Goal: Task Accomplishment & Management: Use online tool/utility

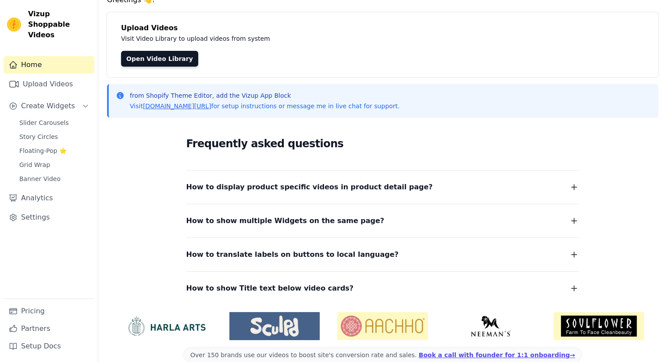
scroll to position [55, 0]
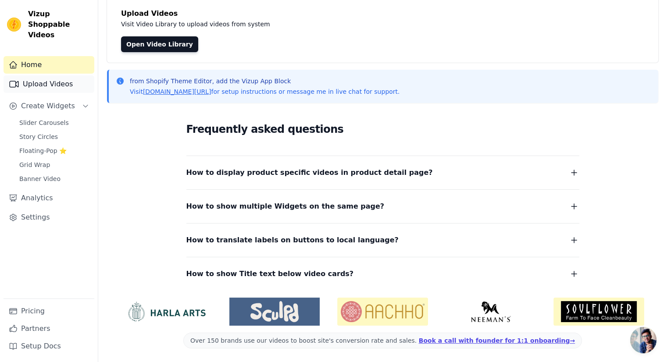
click at [69, 78] on link "Upload Videos" at bounding box center [49, 84] width 91 height 18
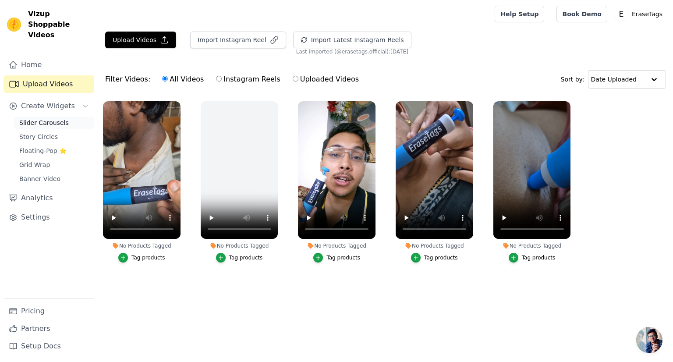
click at [57, 118] on span "Slider Carousels" at bounding box center [44, 122] width 50 height 9
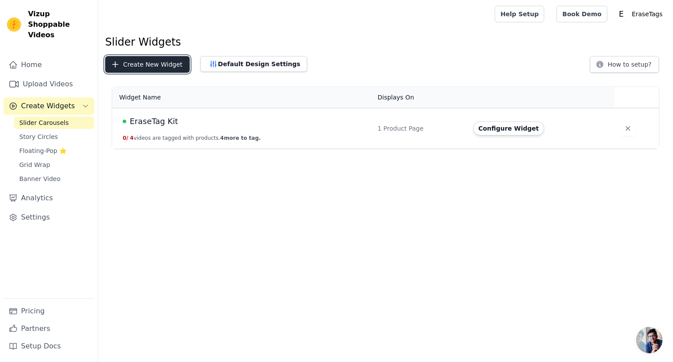
click at [143, 62] on button "Create New Widget" at bounding box center [147, 64] width 85 height 17
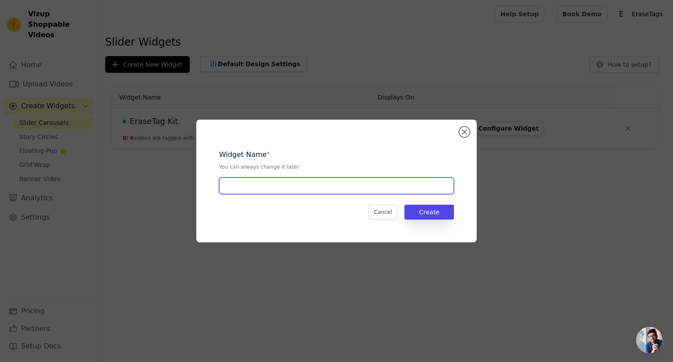
click at [255, 190] on input "text" at bounding box center [336, 186] width 235 height 17
click at [271, 187] on input "text" at bounding box center [336, 186] width 235 height 17
drag, startPoint x: 260, startPoint y: 187, endPoint x: 251, endPoint y: 187, distance: 9.6
click at [251, 187] on input "EraseTag Kit" at bounding box center [336, 186] width 235 height 17
type input "EraseTag"
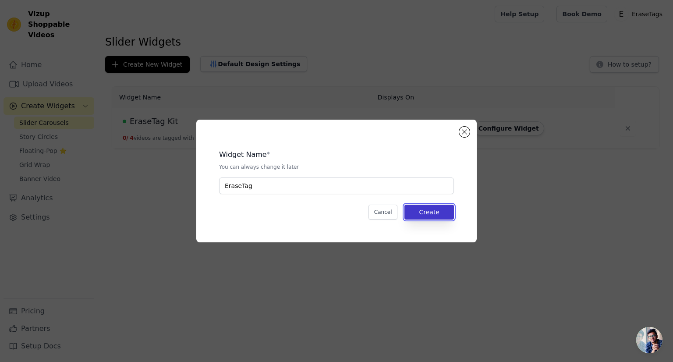
click at [433, 217] on button "Create" at bounding box center [430, 212] width 50 height 15
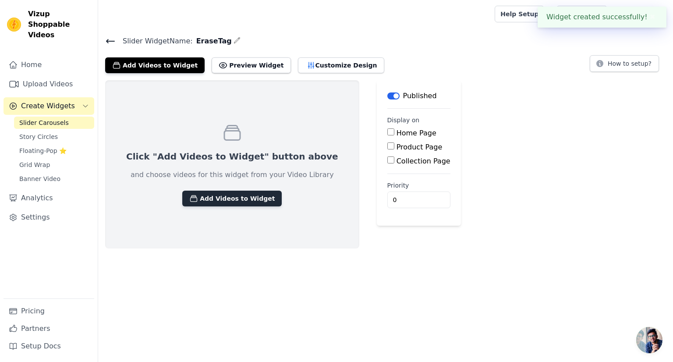
click at [227, 198] on button "Add Videos to Widget" at bounding box center [232, 199] width 100 height 16
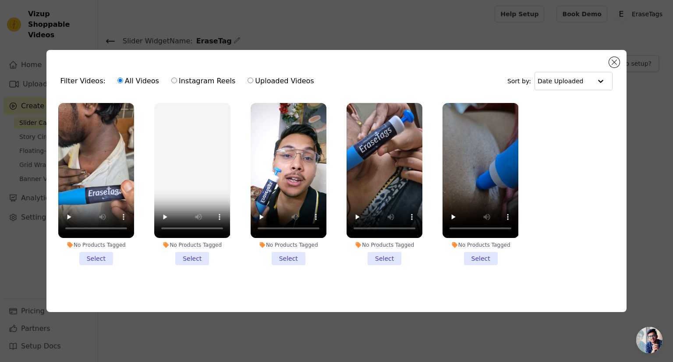
click at [248, 78] on input "Uploaded Videos" at bounding box center [251, 81] width 6 height 6
radio input "true"
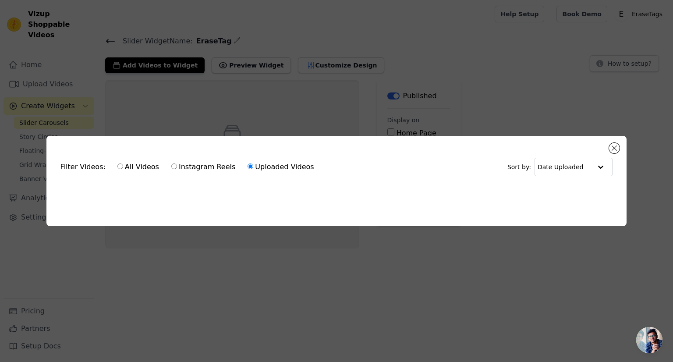
click at [171, 164] on input "Instagram Reels" at bounding box center [174, 167] width 6 height 6
radio input "true"
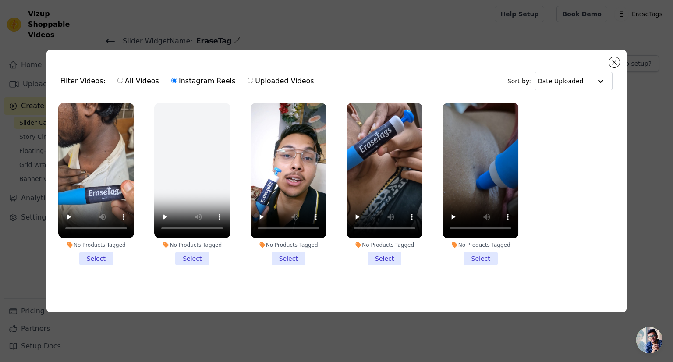
click at [118, 79] on input "All Videos" at bounding box center [121, 81] width 6 height 6
radio input "true"
click at [616, 61] on button "Close modal" at bounding box center [614, 62] width 11 height 11
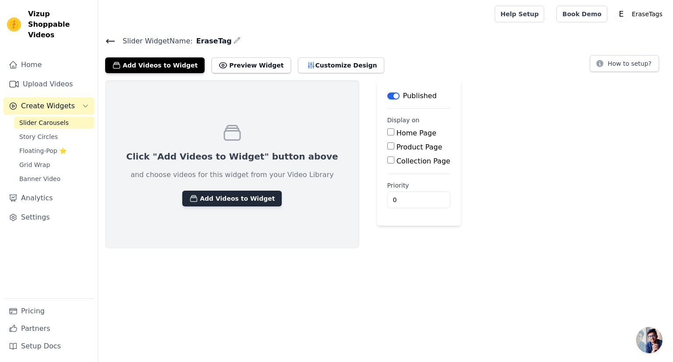
click at [208, 193] on button "Add Videos to Widget" at bounding box center [232, 199] width 100 height 16
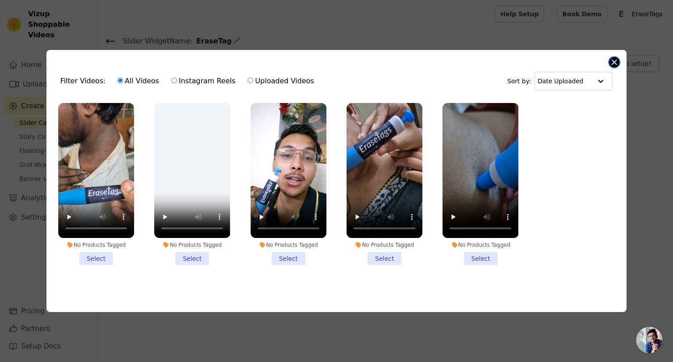
click at [614, 64] on button "Close modal" at bounding box center [614, 62] width 11 height 11
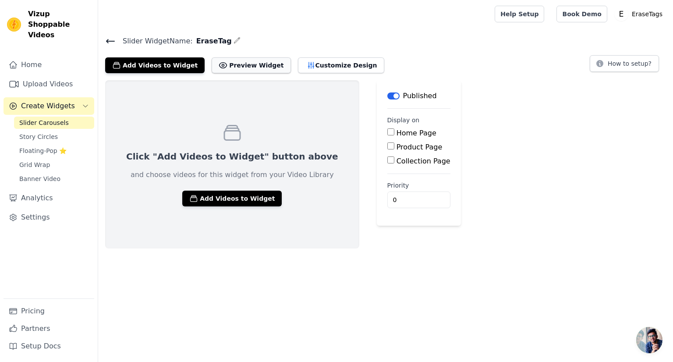
click at [237, 68] on button "Preview Widget" at bounding box center [251, 65] width 79 height 16
click at [212, 57] on button "Preview Widget" at bounding box center [251, 65] width 79 height 16
click at [57, 118] on span "Slider Carousels" at bounding box center [44, 122] width 50 height 9
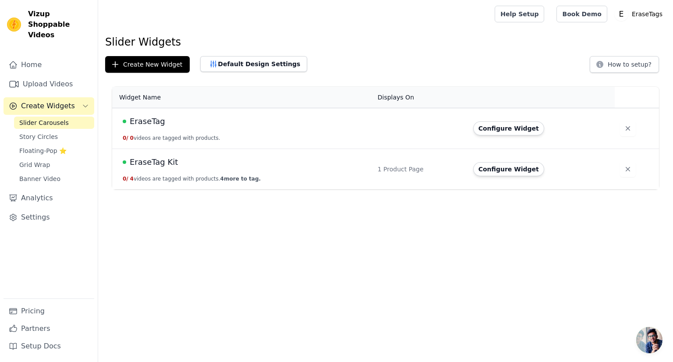
click at [249, 131] on td "EraseTag 0 / 0 videos are tagged with products." at bounding box center [242, 128] width 260 height 41
click at [494, 132] on button "Configure Widget" at bounding box center [509, 128] width 71 height 14
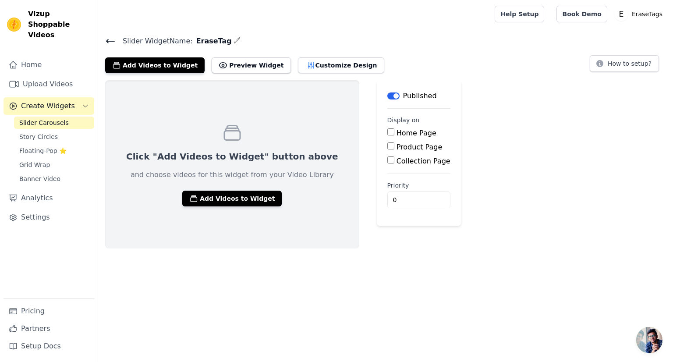
click at [108, 41] on icon at bounding box center [111, 41] width 8 height 4
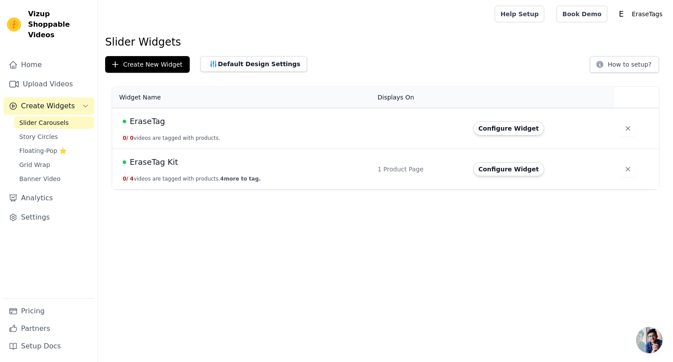
click at [225, 178] on span "4 more to tag." at bounding box center [241, 179] width 40 height 6
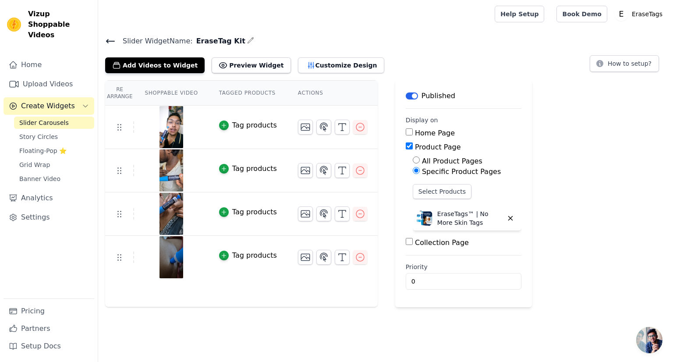
click at [159, 267] on img at bounding box center [171, 257] width 25 height 42
click at [166, 262] on img at bounding box center [171, 257] width 25 height 42
click at [356, 257] on icon "button" at bounding box center [360, 257] width 8 height 8
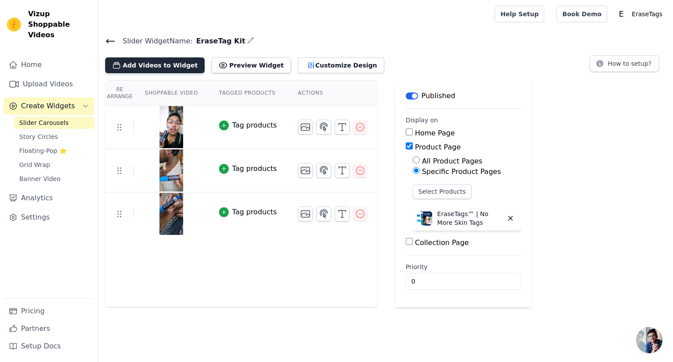
click at [166, 69] on button "Add Videos to Widget" at bounding box center [155, 65] width 100 height 16
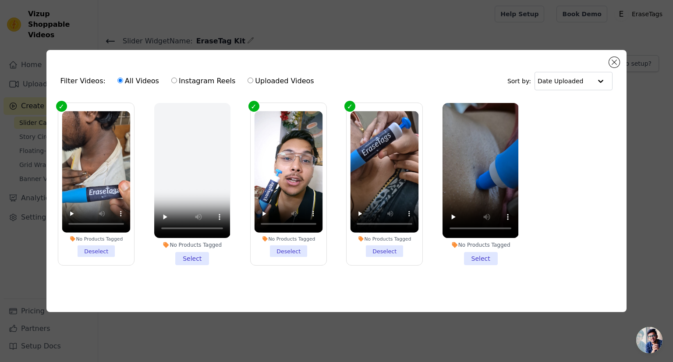
click at [539, 200] on ul "No Products Tagged Deselect No Products Tagged Select No Products Tagged Desele…" at bounding box center [336, 191] width 567 height 186
click at [171, 81] on label "Instagram Reels" at bounding box center [203, 80] width 65 height 11
click at [171, 81] on input "Instagram Reels" at bounding box center [174, 81] width 6 height 6
radio input "true"
click at [171, 78] on input "Instagram Reels" at bounding box center [174, 81] width 6 height 6
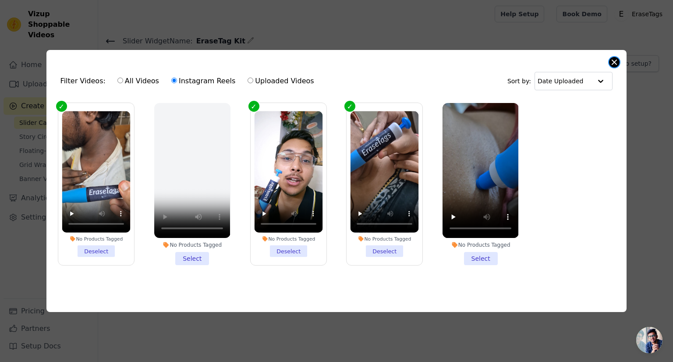
click at [611, 57] on button "Close modal" at bounding box center [614, 62] width 11 height 11
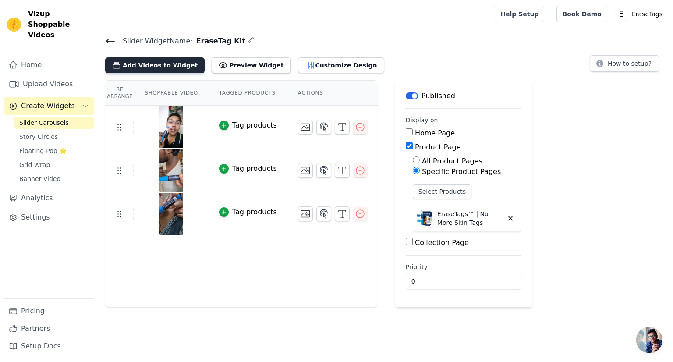
click at [166, 64] on button "Add Videos to Widget" at bounding box center [155, 65] width 100 height 16
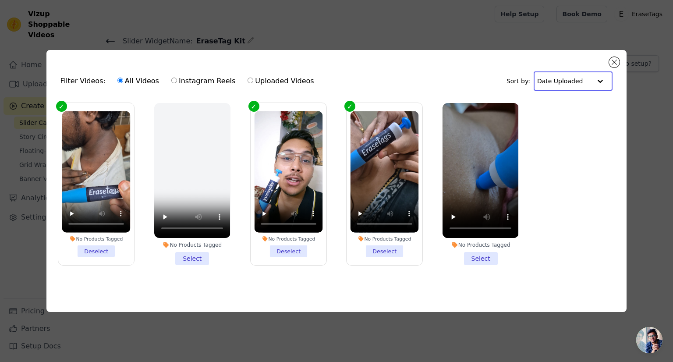
click at [573, 82] on input "text" at bounding box center [565, 81] width 54 height 18
click at [172, 80] on label "Instagram Reels" at bounding box center [203, 80] width 65 height 11
click at [172, 80] on input "Instagram Reels" at bounding box center [174, 81] width 6 height 6
radio input "true"
click at [171, 78] on input "Instagram Reels" at bounding box center [174, 81] width 6 height 6
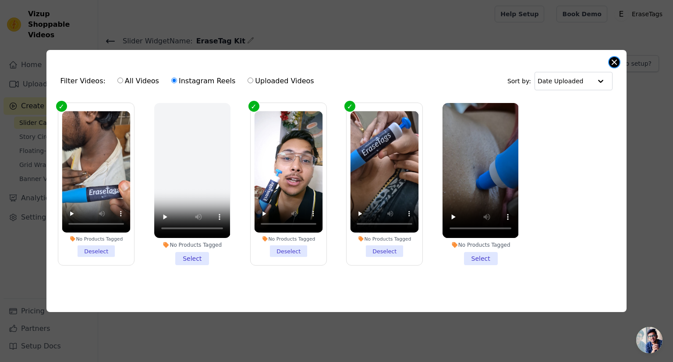
click at [614, 62] on button "Close modal" at bounding box center [614, 62] width 11 height 11
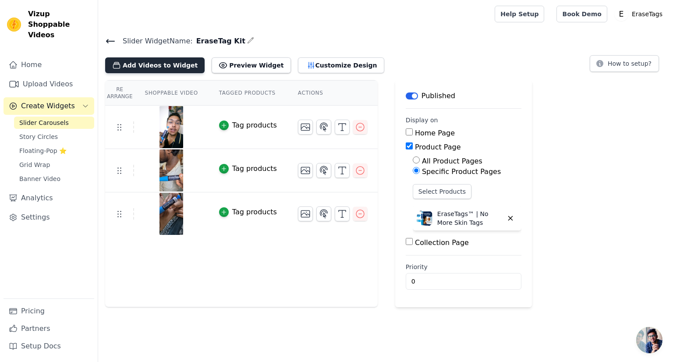
click at [152, 71] on button "Add Videos to Widget" at bounding box center [155, 65] width 100 height 16
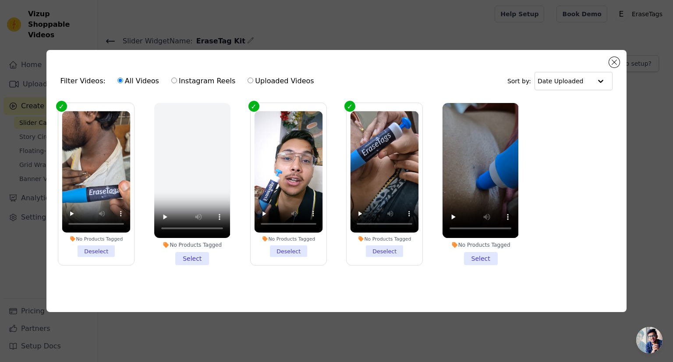
click at [171, 78] on input "Instagram Reels" at bounding box center [174, 81] width 6 height 6
radio input "true"
click at [248, 81] on input "Uploaded Videos" at bounding box center [251, 81] width 6 height 6
radio input "true"
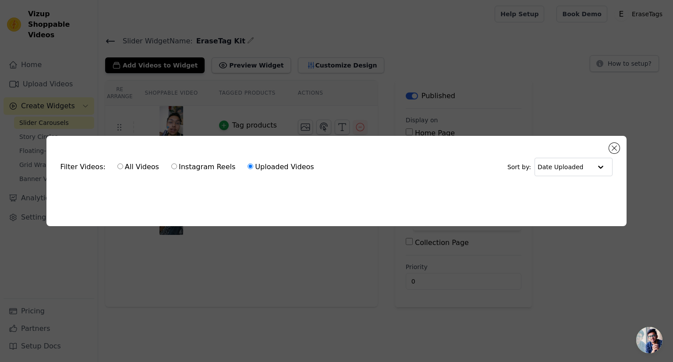
click at [164, 167] on div "All Videos Instagram Reels Uploaded Videos" at bounding box center [216, 167] width 207 height 20
click at [171, 164] on input "Instagram Reels" at bounding box center [174, 167] width 6 height 6
radio input "true"
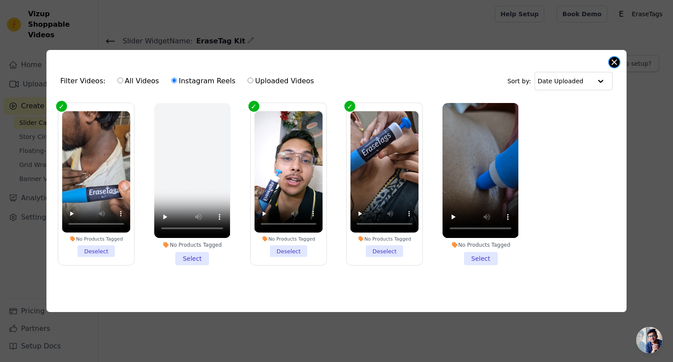
click at [614, 60] on button "Close modal" at bounding box center [614, 62] width 11 height 11
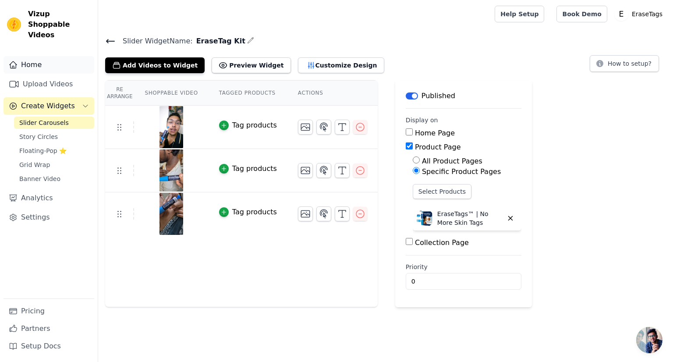
click at [28, 57] on link "Home" at bounding box center [49, 65] width 91 height 18
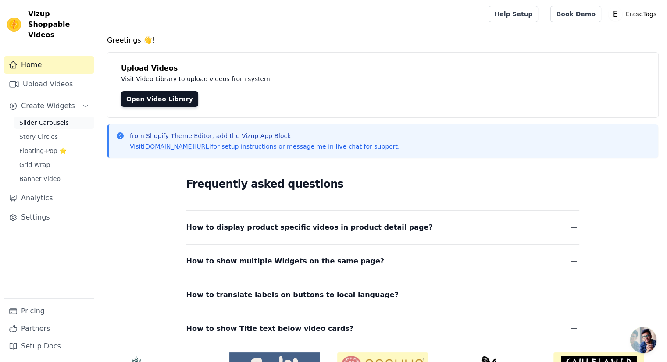
click at [33, 118] on span "Slider Carousels" at bounding box center [44, 122] width 50 height 9
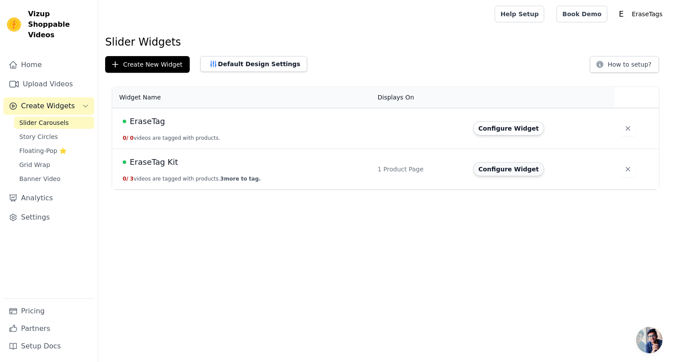
click at [488, 171] on button "Configure Widget" at bounding box center [509, 169] width 71 height 14
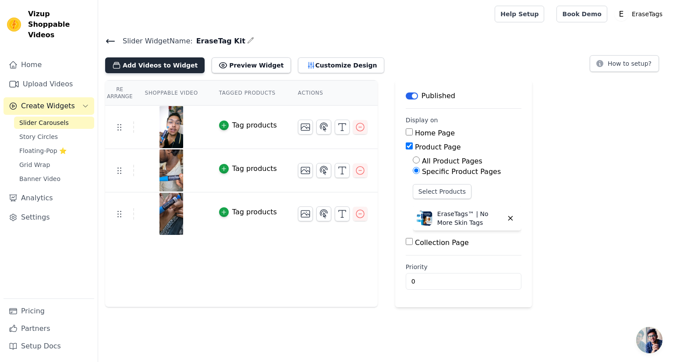
click at [153, 69] on button "Add Videos to Widget" at bounding box center [155, 65] width 100 height 16
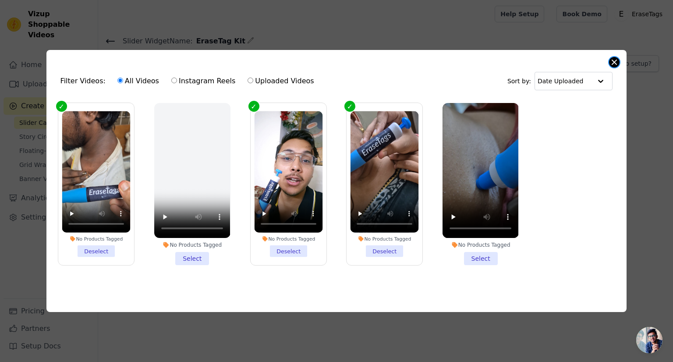
click at [616, 57] on button "Close modal" at bounding box center [614, 62] width 11 height 11
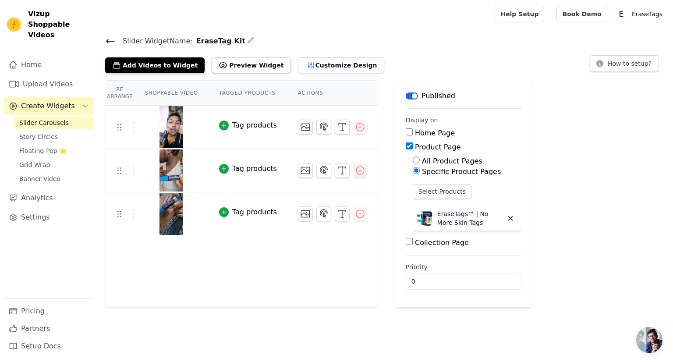
click at [314, 56] on div "Add Videos to Widget Preview Widget Customize Design" at bounding box center [248, 63] width 286 height 19
click at [314, 62] on button "Customize Design" at bounding box center [341, 65] width 86 height 16
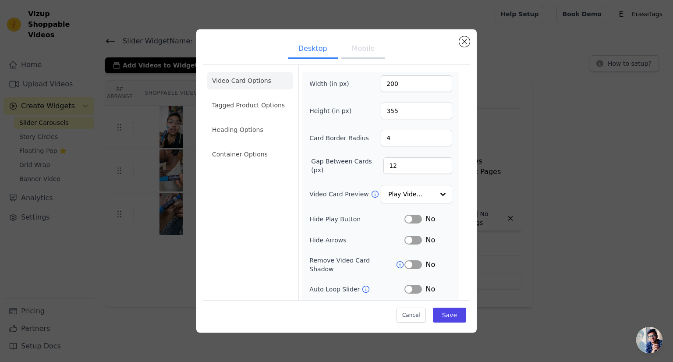
click at [358, 55] on button "Mobile" at bounding box center [364, 49] width 44 height 19
click at [313, 52] on button "Desktop" at bounding box center [313, 49] width 50 height 19
click at [361, 50] on button "Mobile" at bounding box center [364, 49] width 44 height 19
click at [241, 106] on li "Tagged Product Options" at bounding box center [250, 105] width 86 height 18
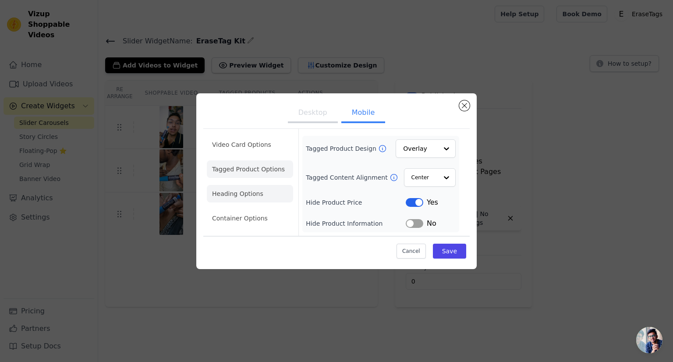
click at [249, 200] on li "Heading Options" at bounding box center [250, 194] width 86 height 18
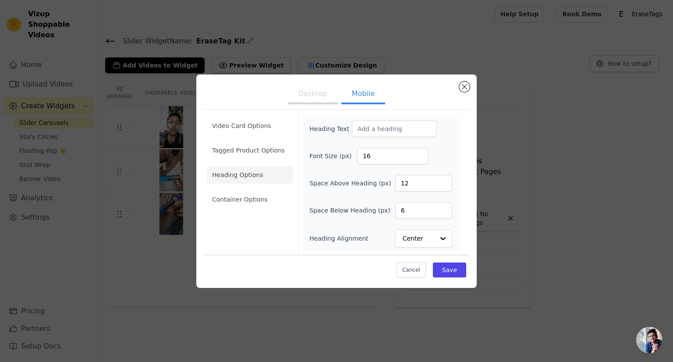
click at [313, 89] on button "Desktop" at bounding box center [313, 94] width 50 height 19
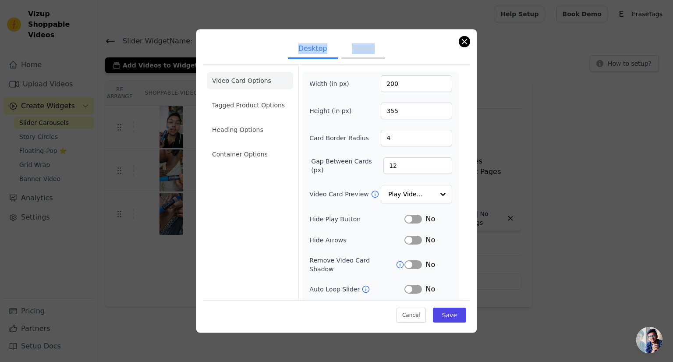
click at [461, 42] on div "Desktop Mobile Video Card Options Tagged Product Options Heading Options Contai…" at bounding box center [336, 181] width 281 height 304
click at [464, 40] on button "Close modal" at bounding box center [465, 41] width 11 height 11
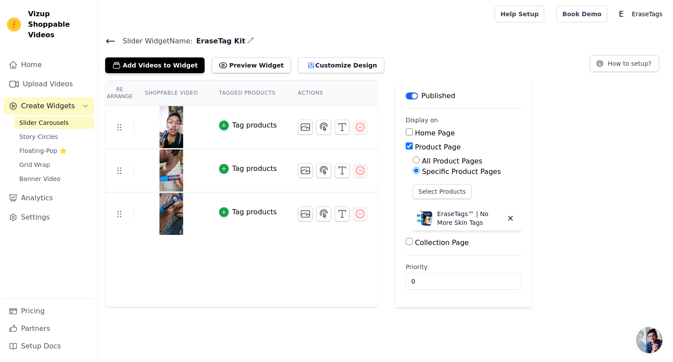
click at [111, 39] on icon at bounding box center [110, 41] width 11 height 11
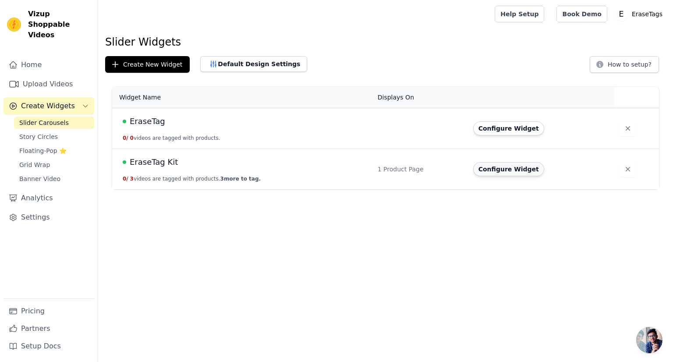
click at [510, 170] on button "Configure Widget" at bounding box center [509, 169] width 71 height 14
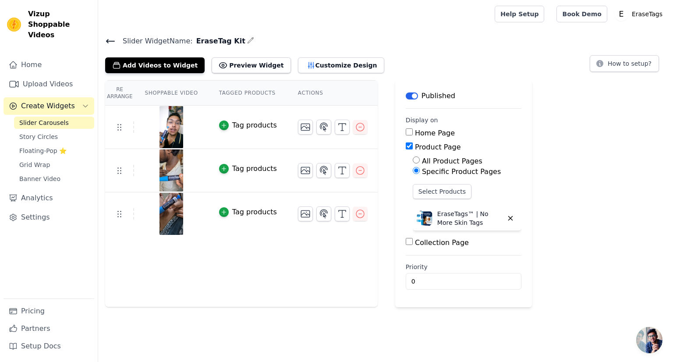
click at [120, 94] on th "Re Arrange" at bounding box center [119, 93] width 29 height 25
click at [153, 90] on th "Shoppable Video" at bounding box center [171, 93] width 74 height 25
click at [149, 70] on button "Add Videos to Widget" at bounding box center [155, 65] width 100 height 16
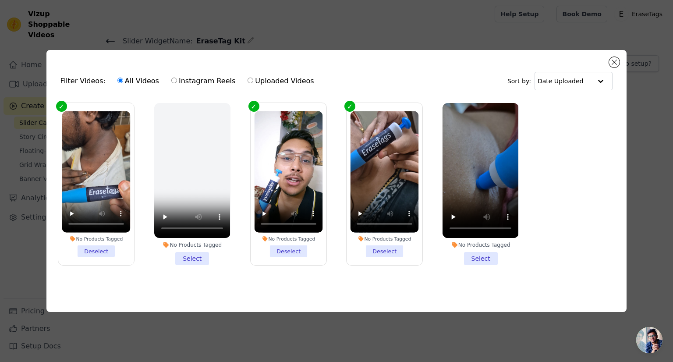
click at [171, 79] on input "Instagram Reels" at bounding box center [174, 81] width 6 height 6
radio input "true"
click at [615, 53] on div "Filter Videos: All Videos Instagram Reels Uploaded Videos Sort by: Date Uploade…" at bounding box center [336, 181] width 581 height 262
click at [613, 59] on button "Close modal" at bounding box center [614, 62] width 11 height 11
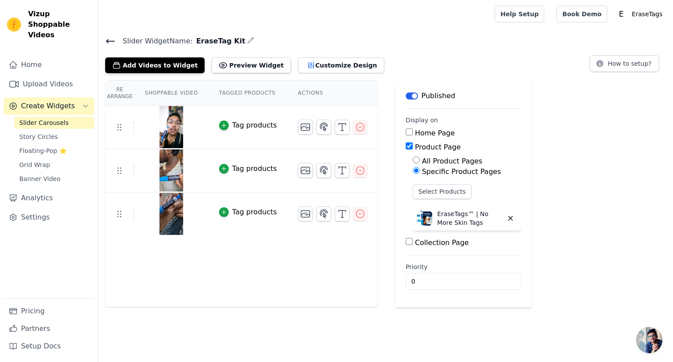
click at [37, 118] on span "Slider Carousels" at bounding box center [44, 122] width 50 height 9
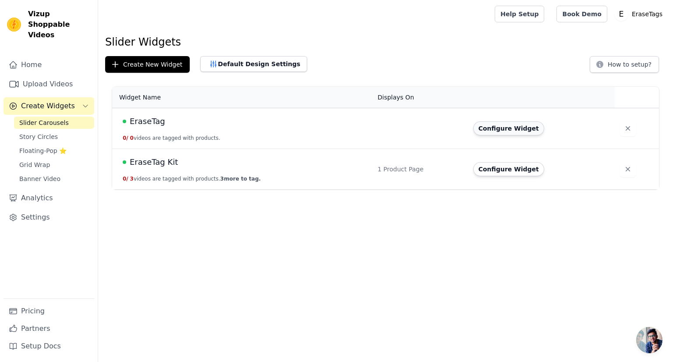
click at [506, 122] on button "Configure Widget" at bounding box center [509, 128] width 71 height 14
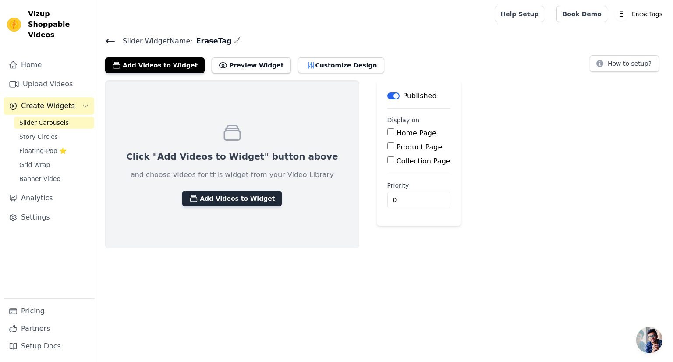
click at [221, 198] on button "Add Videos to Widget" at bounding box center [232, 199] width 100 height 16
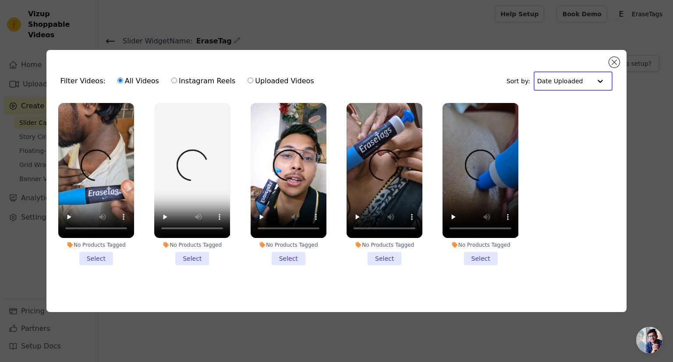
click at [575, 80] on input "text" at bounding box center [565, 81] width 54 height 18
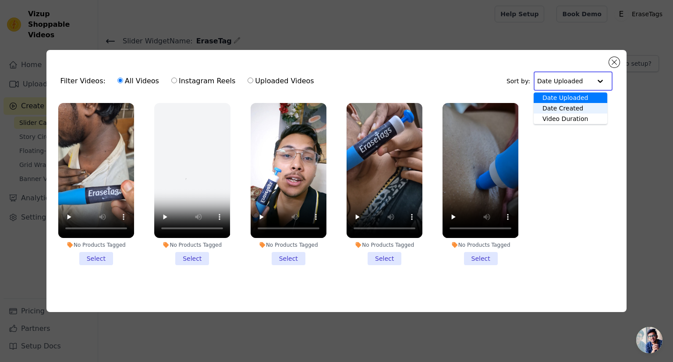
click at [571, 107] on div "Date Created" at bounding box center [571, 108] width 74 height 11
click at [571, 81] on input "text" at bounding box center [567, 81] width 50 height 18
click at [570, 114] on div "Video Duration" at bounding box center [573, 119] width 68 height 11
click at [567, 82] on input "text" at bounding box center [565, 81] width 54 height 18
click at [565, 96] on div "Date Uploaded" at bounding box center [571, 98] width 74 height 11
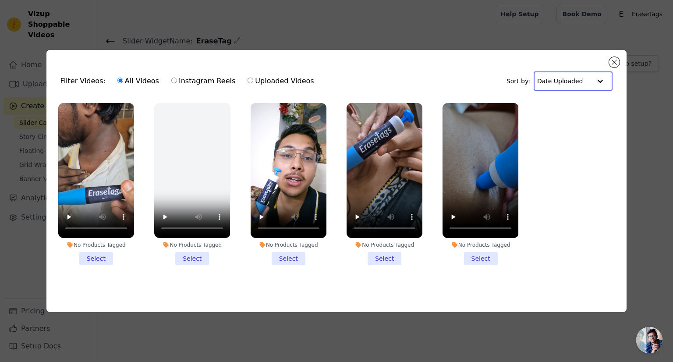
click at [165, 82] on div "All Videos Instagram Reels Uploaded Videos" at bounding box center [216, 81] width 207 height 20
click at [171, 80] on input "Instagram Reels" at bounding box center [174, 81] width 6 height 6
radio input "true"
click at [617, 62] on button "Close modal" at bounding box center [614, 62] width 11 height 11
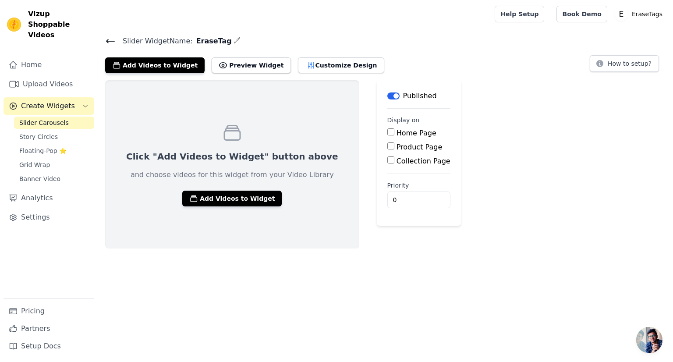
click at [116, 45] on span "Slider Widget Name:" at bounding box center [154, 41] width 77 height 11
click at [110, 43] on icon at bounding box center [110, 41] width 11 height 11
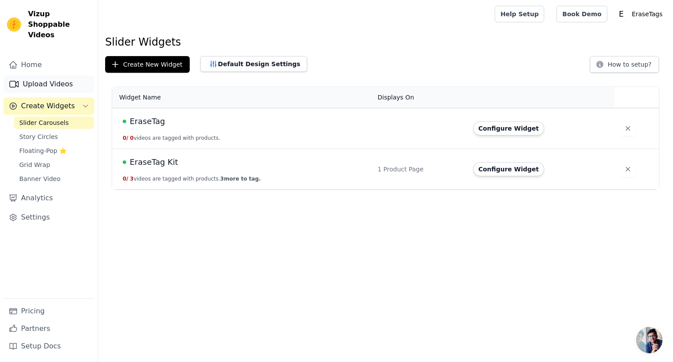
click at [40, 76] on link "Upload Videos" at bounding box center [49, 84] width 91 height 18
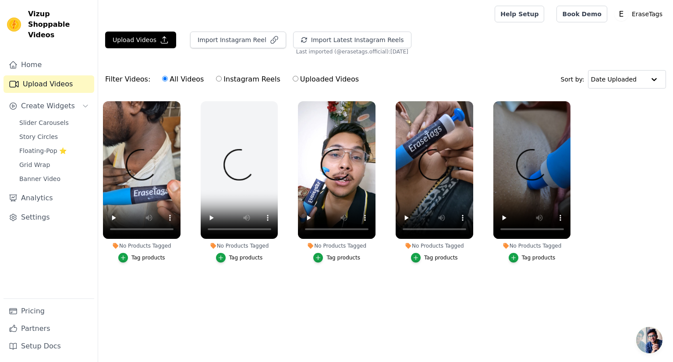
click at [216, 81] on input "Instagram Reels" at bounding box center [219, 79] width 6 height 6
radio input "true"
click at [216, 78] on input "Instagram Reels" at bounding box center [219, 79] width 6 height 6
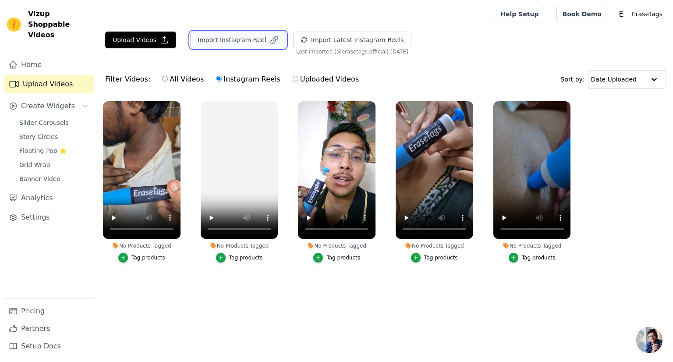
click at [220, 37] on button "Import Instagram Reel" at bounding box center [238, 40] width 96 height 17
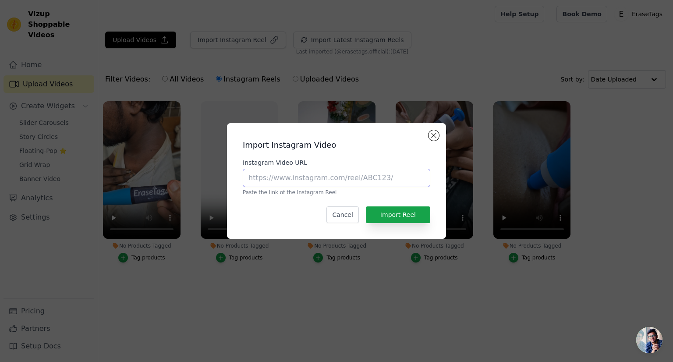
click at [282, 177] on input "Instagram Video URL" at bounding box center [337, 178] width 188 height 18
click at [266, 275] on div "Import Instagram Video Instagram Video URL Paste the link of the Instagram Reel…" at bounding box center [336, 181] width 673 height 362
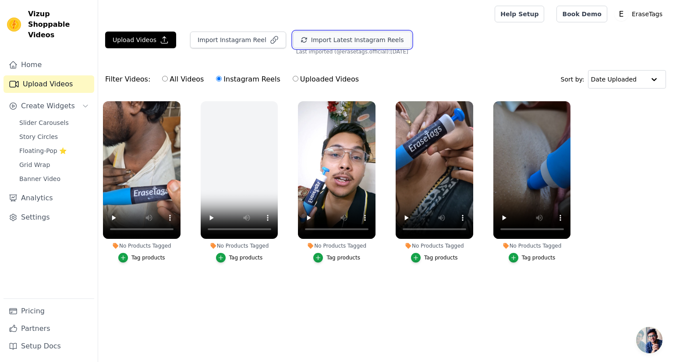
click at [332, 43] on button "Import Latest Instagram Reels" at bounding box center [352, 40] width 118 height 17
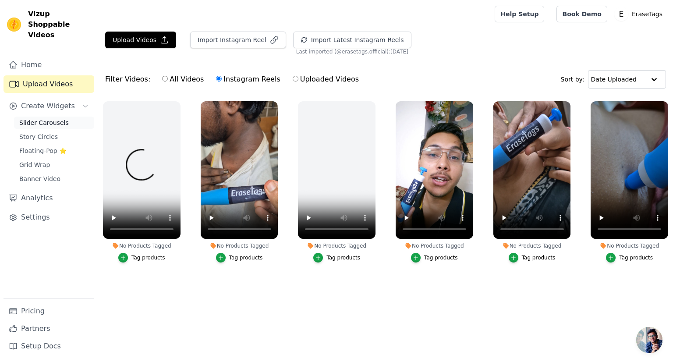
click at [42, 118] on span "Slider Carousels" at bounding box center [44, 122] width 50 height 9
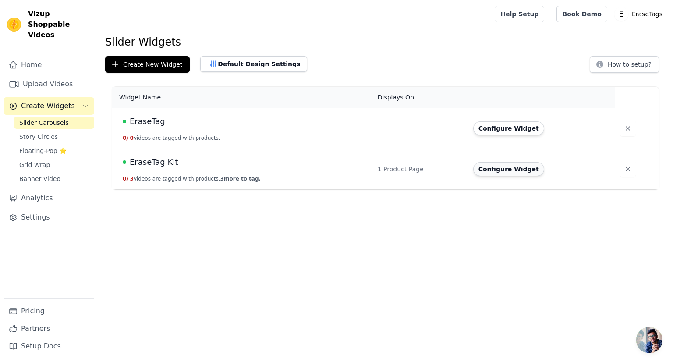
click at [496, 172] on button "Configure Widget" at bounding box center [509, 169] width 71 height 14
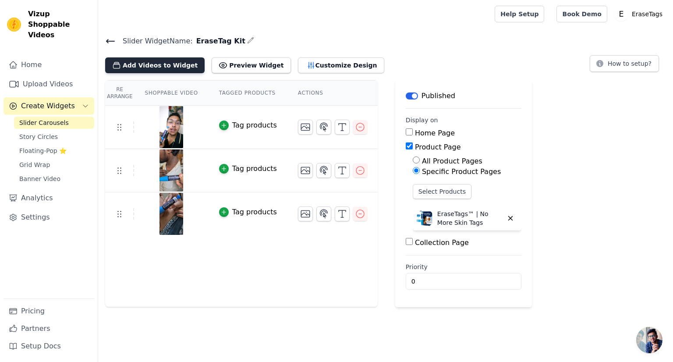
click at [173, 70] on button "Add Videos to Widget" at bounding box center [155, 65] width 100 height 16
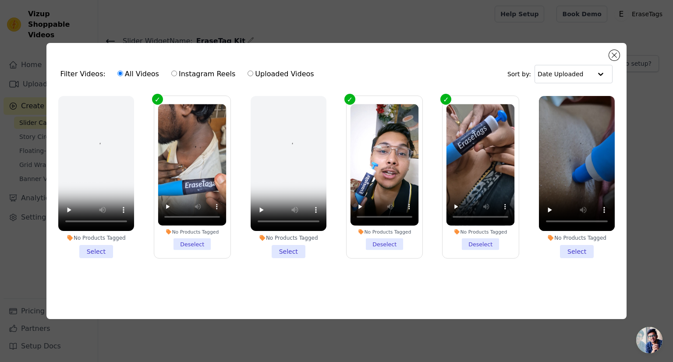
click at [99, 251] on li "No Products Tagged Select" at bounding box center [96, 177] width 76 height 162
click at [0, 0] on input "No Products Tagged Select" at bounding box center [0, 0] width 0 height 0
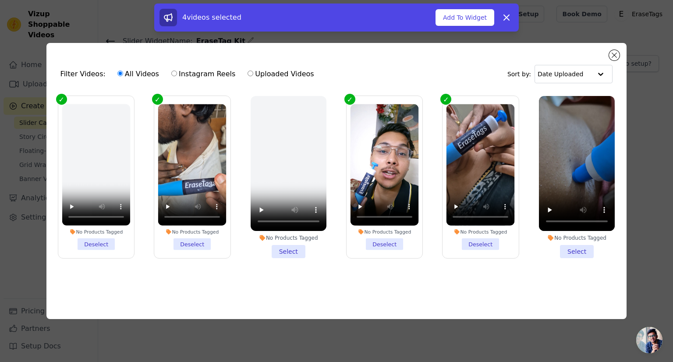
click at [570, 246] on li "No Products Tagged Select" at bounding box center [577, 177] width 76 height 162
click at [0, 0] on input "No Products Tagged Select" at bounding box center [0, 0] width 0 height 0
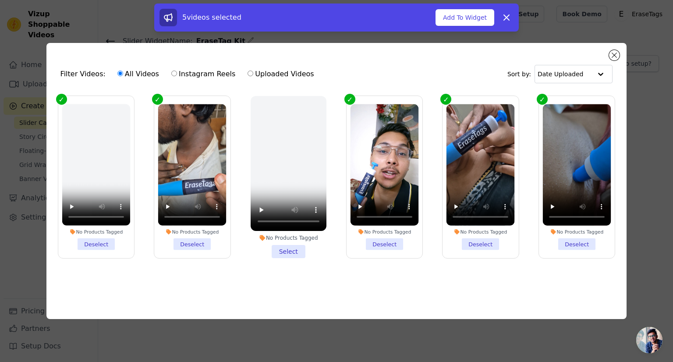
click at [378, 239] on li "No Products Tagged Deselect" at bounding box center [385, 177] width 68 height 146
click at [0, 0] on input "No Products Tagged Deselect" at bounding box center [0, 0] width 0 height 0
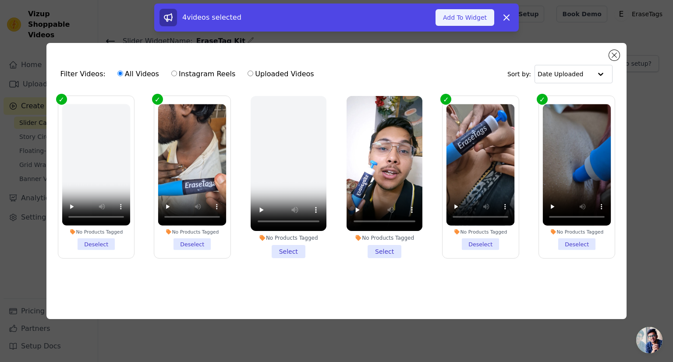
click at [454, 24] on button "Add To Widget" at bounding box center [465, 17] width 59 height 17
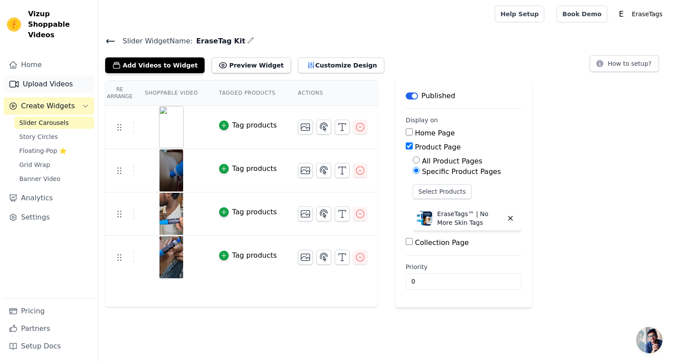
click at [60, 75] on link "Upload Videos" at bounding box center [49, 84] width 91 height 18
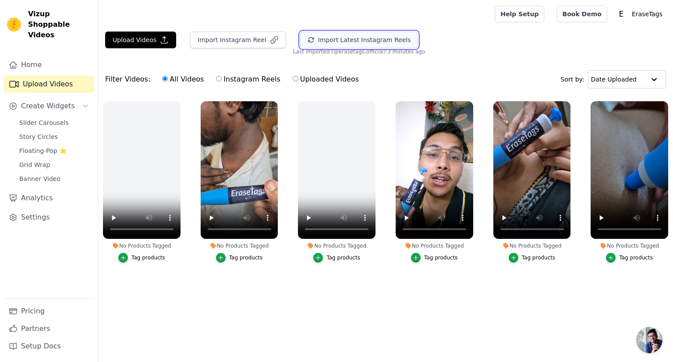
click at [328, 38] on button "Import Latest Instagram Reels" at bounding box center [359, 40] width 118 height 17
click at [328, 40] on button "Import Latest Instagram Reels" at bounding box center [370, 40] width 118 height 17
click at [331, 47] on button "Import Latest Instagram Reels" at bounding box center [370, 40] width 118 height 17
click at [53, 56] on link "Home" at bounding box center [49, 65] width 91 height 18
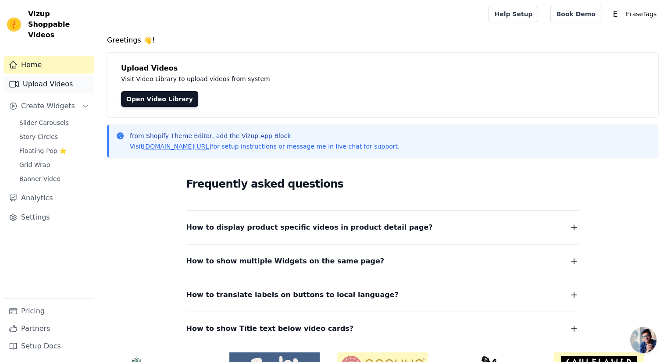
click at [48, 75] on link "Upload Videos" at bounding box center [49, 84] width 91 height 18
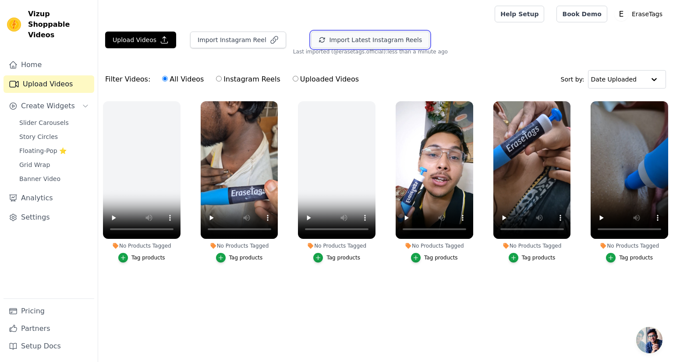
click at [328, 43] on button "Import Latest Instagram Reels" at bounding box center [370, 40] width 118 height 17
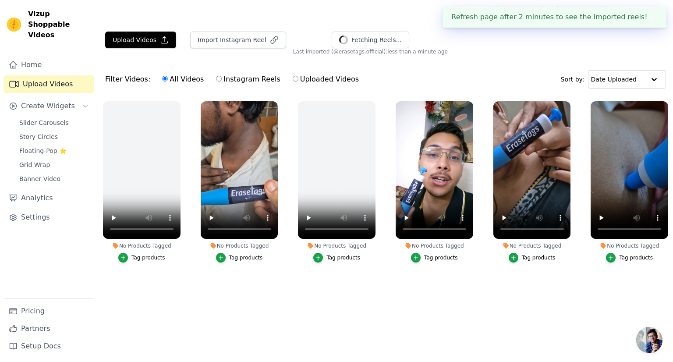
click at [216, 81] on input "Instagram Reels" at bounding box center [219, 79] width 6 height 6
radio input "true"
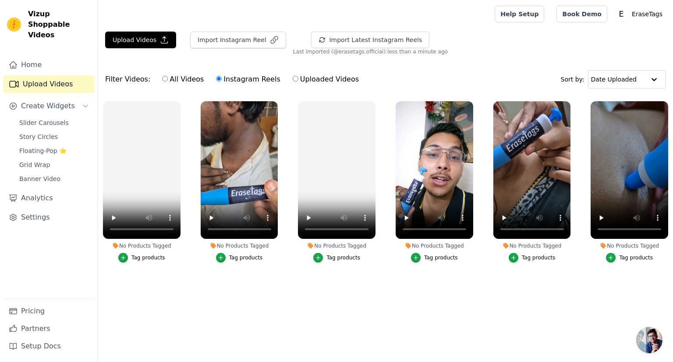
click at [216, 78] on input "Instagram Reels" at bounding box center [219, 79] width 6 height 6
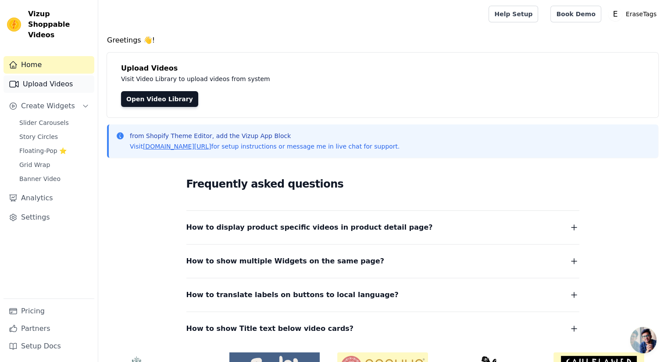
click at [42, 78] on link "Upload Videos" at bounding box center [49, 84] width 91 height 18
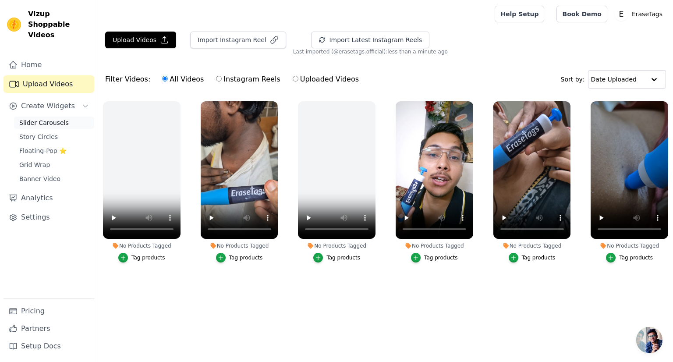
click at [48, 118] on span "Slider Carousels" at bounding box center [44, 122] width 50 height 9
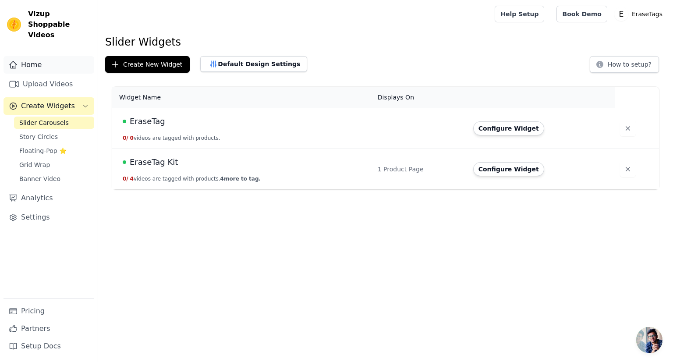
click at [49, 59] on link "Home" at bounding box center [49, 65] width 91 height 18
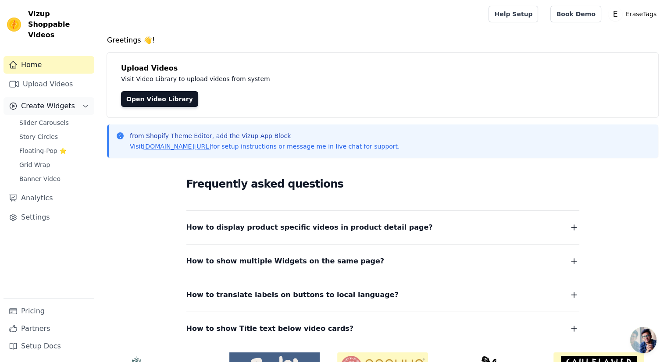
click at [49, 101] on span "Create Widgets" at bounding box center [48, 106] width 54 height 11
click at [41, 101] on span "Create Widgets" at bounding box center [48, 106] width 54 height 11
click at [42, 118] on span "Slider Carousels" at bounding box center [44, 122] width 50 height 9
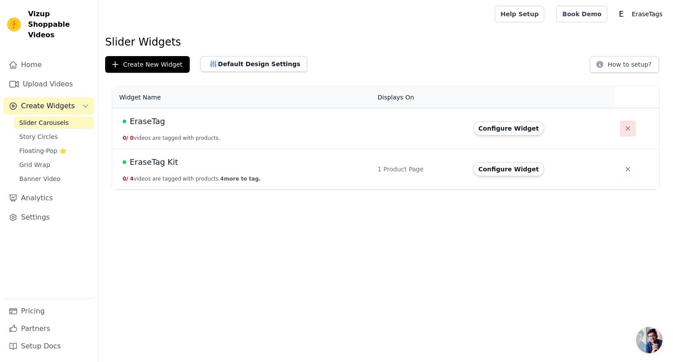
click at [628, 126] on icon "button" at bounding box center [628, 128] width 9 height 9
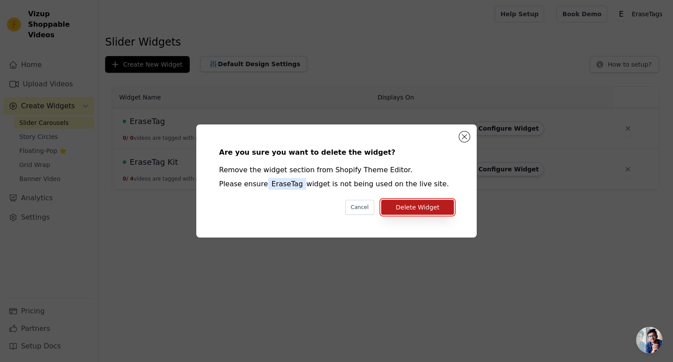
click at [429, 206] on button "Delete Widget" at bounding box center [417, 207] width 73 height 15
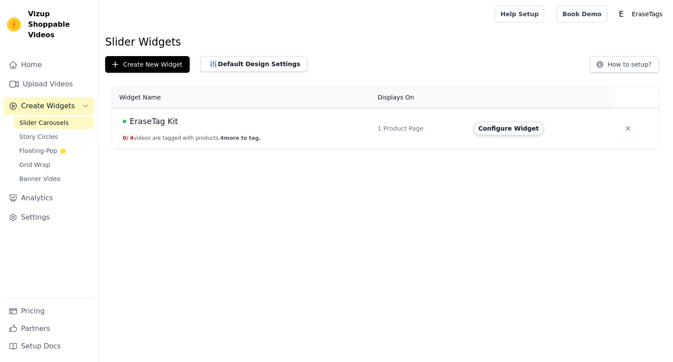
click at [502, 131] on button "Configure Widget" at bounding box center [509, 128] width 71 height 14
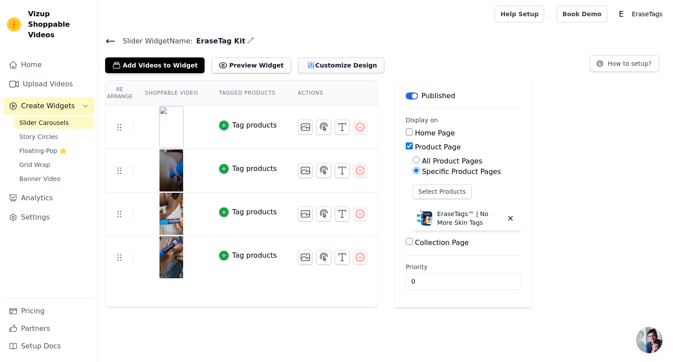
click at [298, 70] on button "Customize Design" at bounding box center [341, 65] width 86 height 16
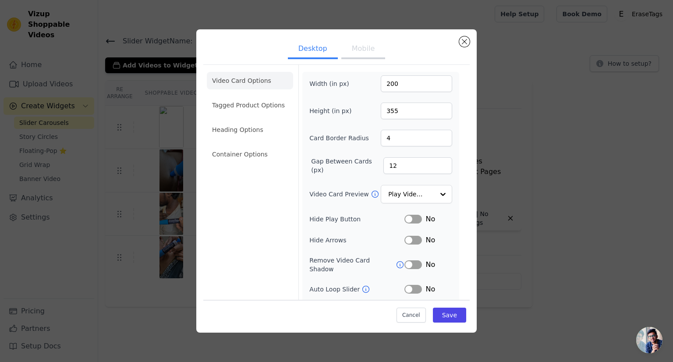
click at [296, 64] on div "Video Card Options Tagged Product Options Heading Options Container Options Wid…" at bounding box center [336, 203] width 267 height 279
drag, startPoint x: 249, startPoint y: 139, endPoint x: 244, endPoint y: 132, distance: 8.3
click at [248, 139] on ul "Video Card Options Tagged Product Options Heading Options Container Options" at bounding box center [250, 117] width 86 height 98
click at [244, 132] on li "Heading Options" at bounding box center [250, 130] width 86 height 18
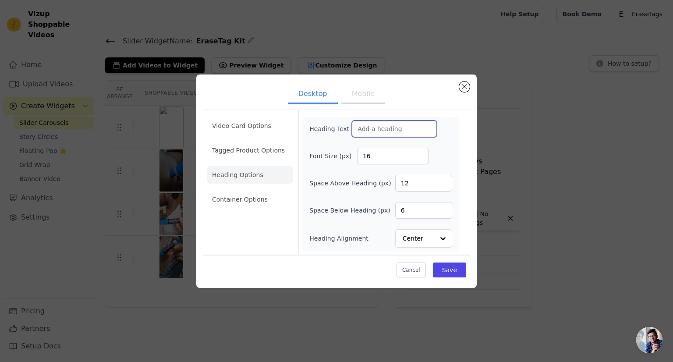
click at [370, 131] on input "Heading Text" at bounding box center [394, 129] width 85 height 17
drag, startPoint x: 373, startPoint y: 132, endPoint x: 353, endPoint y: 131, distance: 19.7
click at [353, 131] on input "Our C" at bounding box center [394, 129] width 85 height 17
drag, startPoint x: 375, startPoint y: 129, endPoint x: 407, endPoint y: 128, distance: 31.6
click at [407, 128] on input "Happy TagsFree Indians!" at bounding box center [394, 129] width 85 height 17
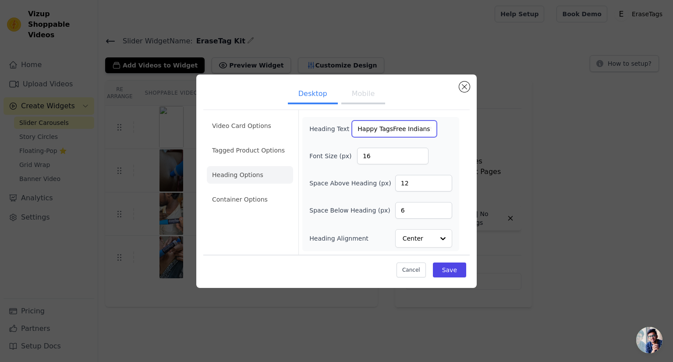
click at [407, 128] on input "Happy TagsFree Indians!" at bounding box center [394, 129] width 85 height 17
drag, startPoint x: 423, startPoint y: 128, endPoint x: 374, endPoint y: 129, distance: 48.3
click at [374, 129] on input "Happy TagsFree Indians!" at bounding box center [394, 129] width 85 height 17
click at [398, 131] on input "Happy TagsFree Indians!" at bounding box center [394, 129] width 85 height 17
drag, startPoint x: 421, startPoint y: 131, endPoint x: 373, endPoint y: 130, distance: 47.8
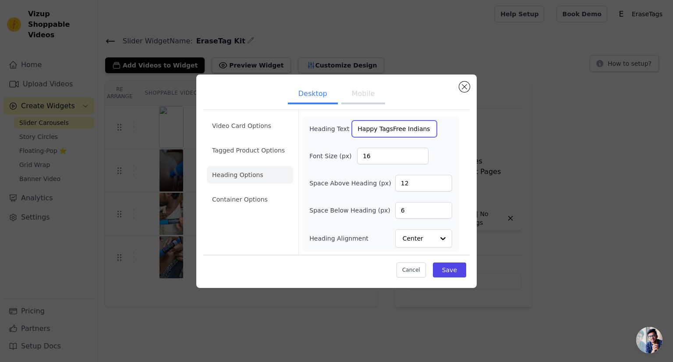
click at [373, 130] on input "Happy TagsFree Indians!" at bounding box center [394, 129] width 85 height 17
click at [354, 129] on input "Happy Customers!" at bounding box center [394, 129] width 85 height 17
click at [407, 130] on input "Happy Customers!" at bounding box center [394, 129] width 85 height 17
paste input "🎁"
drag, startPoint x: 416, startPoint y: 130, endPoint x: 406, endPoint y: 131, distance: 10.1
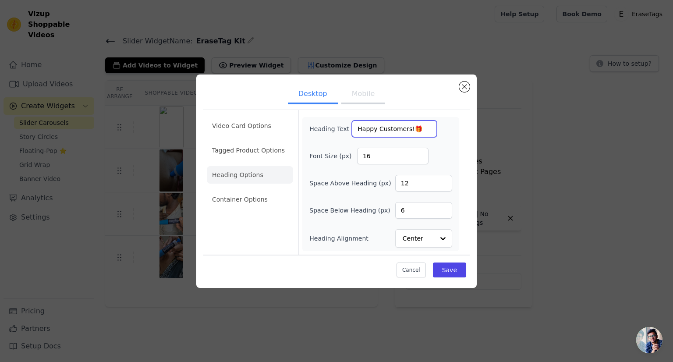
click at [406, 131] on input "Happy Customers!🎁" at bounding box center [394, 129] width 85 height 17
paste input "💙"
type input "Happy Customers!💙"
click at [414, 241] on input "Heading Alignment" at bounding box center [418, 239] width 31 height 18
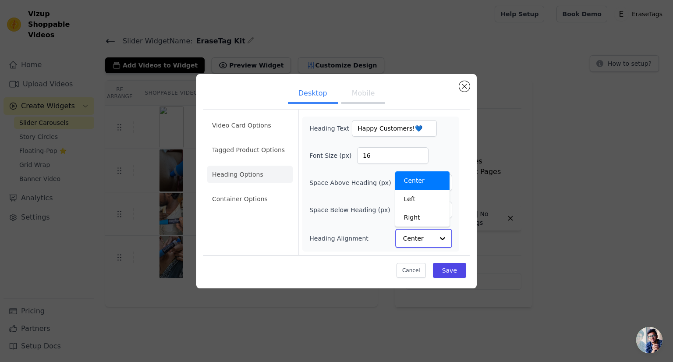
click at [414, 241] on input "Heading Alignment" at bounding box center [418, 239] width 31 height 18
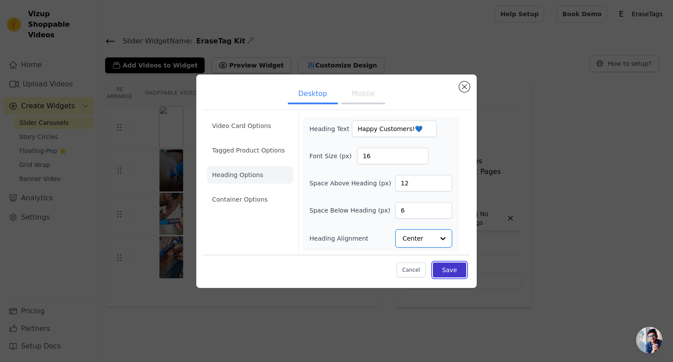
click at [445, 265] on button "Save" at bounding box center [449, 270] width 33 height 15
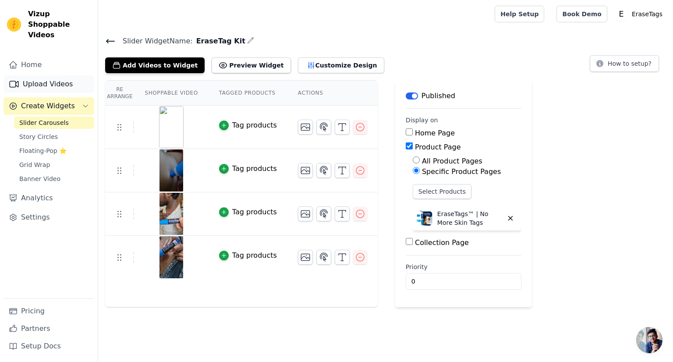
click at [78, 75] on link "Upload Videos" at bounding box center [49, 84] width 91 height 18
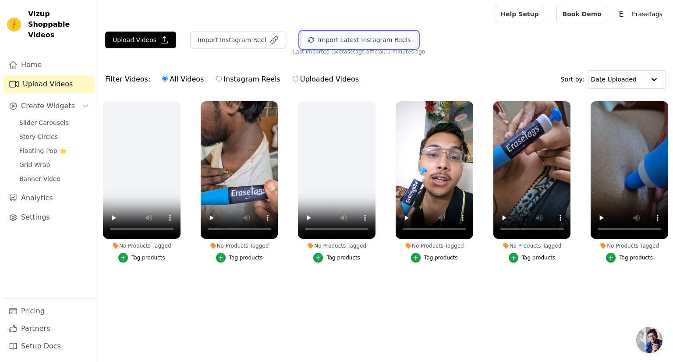
click at [340, 39] on button "Import Latest Instagram Reels" at bounding box center [359, 40] width 118 height 17
click at [340, 39] on button "Import Latest Instagram Reels" at bounding box center [370, 40] width 118 height 17
click at [207, 75] on div "All Videos Instagram Reels Uploaded Videos" at bounding box center [260, 79] width 207 height 20
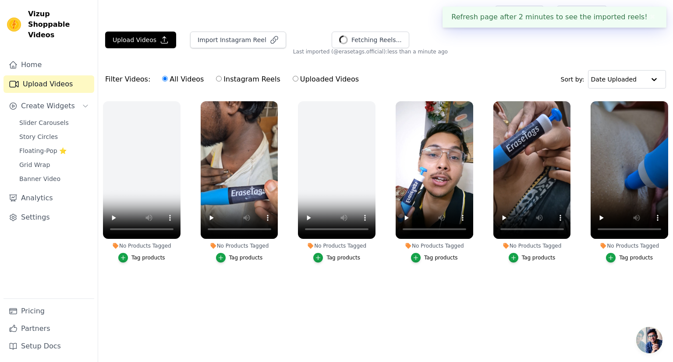
click at [216, 78] on input "Instagram Reels" at bounding box center [219, 79] width 6 height 6
radio input "true"
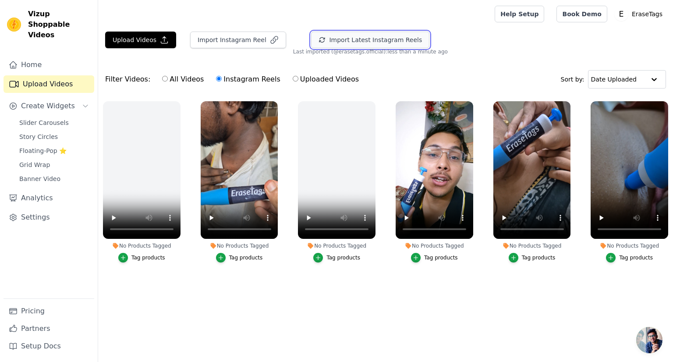
click at [363, 36] on button "Import Latest Instagram Reels" at bounding box center [370, 40] width 118 height 17
click at [43, 56] on link "Home" at bounding box center [49, 65] width 91 height 18
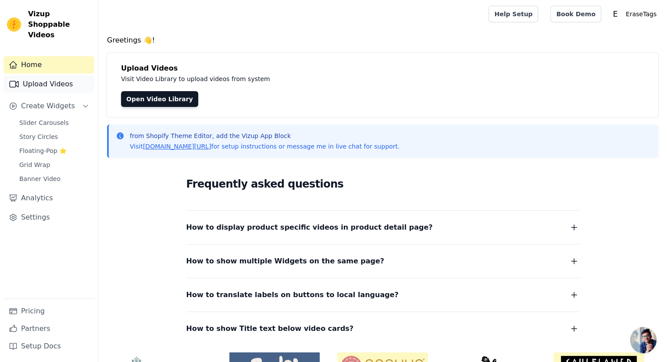
click at [42, 75] on link "Upload Videos" at bounding box center [49, 84] width 91 height 18
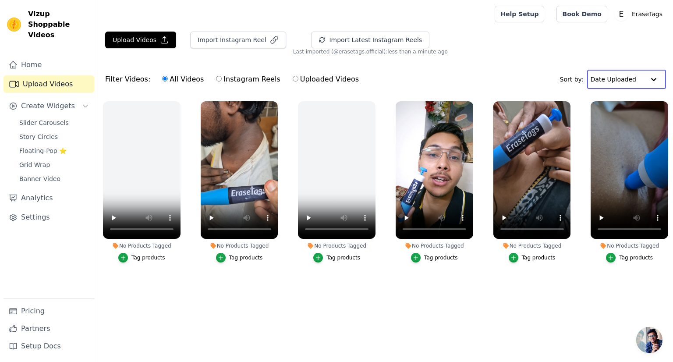
click at [645, 82] on input "text" at bounding box center [618, 80] width 54 height 18
click at [489, 52] on div "Upload Videos Import Instagram Reel Import Latest Instagram Reels Import Latest…" at bounding box center [385, 44] width 575 height 24
click at [254, 35] on button "Import Instagram Reel" at bounding box center [238, 40] width 96 height 17
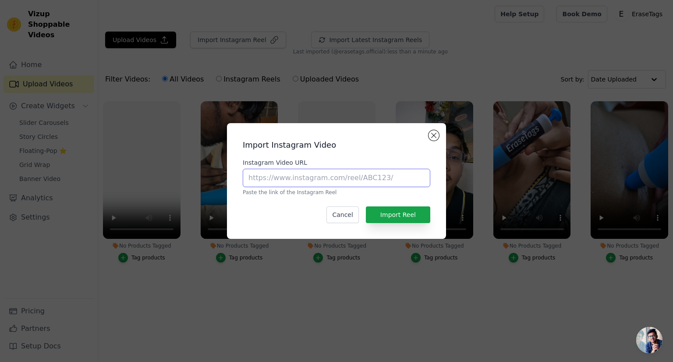
click at [285, 176] on input "Instagram Video URL" at bounding box center [337, 178] width 188 height 18
paste input "https://www.instagram.com/reel/DO8sueNkrXe/?utm_source=ig_web_copy_link&igsh=MT…"
type input "https://www.instagram.com/reel/DO8sueNkrXe/?utm_source=ig_web_copy_link&igsh=MT…"
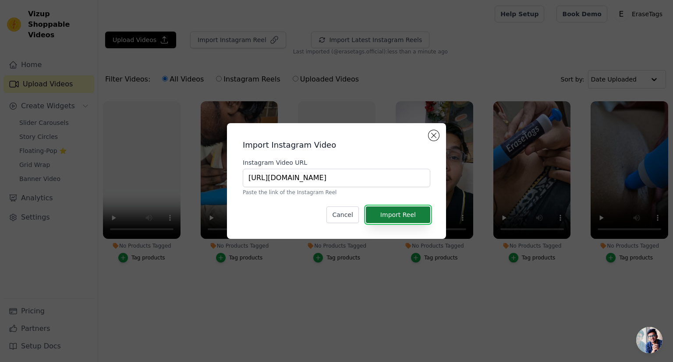
click at [397, 213] on button "Import Reel" at bounding box center [398, 215] width 64 height 17
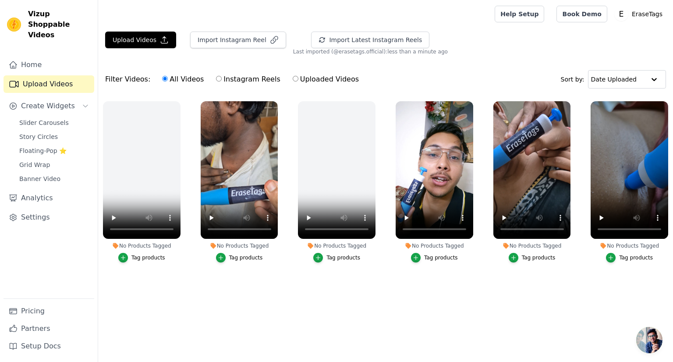
click at [216, 78] on input "Instagram Reels" at bounding box center [219, 79] width 6 height 6
radio input "true"
click at [319, 36] on icon "button" at bounding box center [322, 39] width 7 height 7
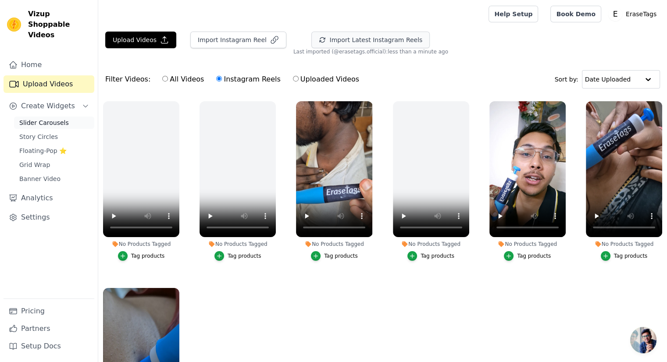
click at [26, 118] on span "Slider Carousels" at bounding box center [44, 122] width 50 height 9
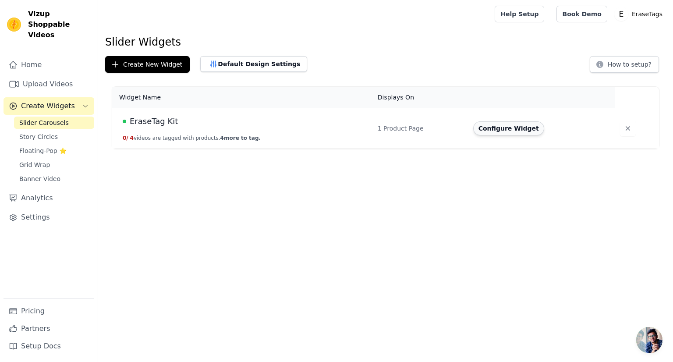
click at [499, 132] on button "Configure Widget" at bounding box center [509, 128] width 71 height 14
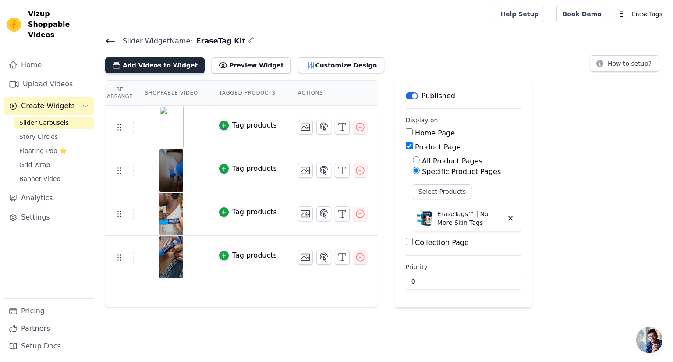
click at [160, 69] on button "Add Videos to Widget" at bounding box center [155, 65] width 100 height 16
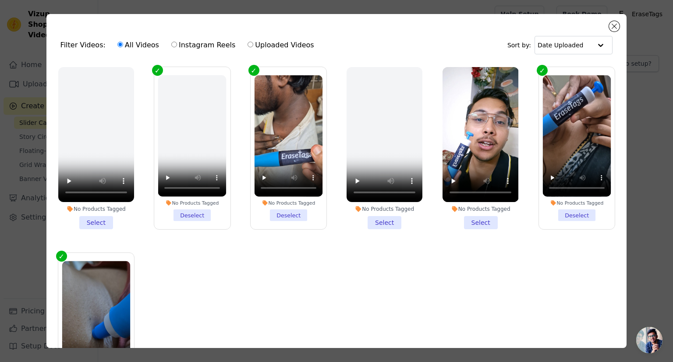
click at [97, 221] on li "No Products Tagged Select" at bounding box center [96, 148] width 76 height 162
click at [0, 0] on input "No Products Tagged Select" at bounding box center [0, 0] width 0 height 0
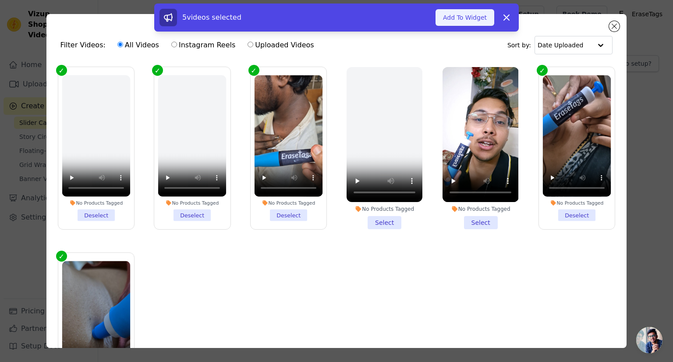
click at [470, 19] on button "Add To Widget" at bounding box center [465, 17] width 59 height 17
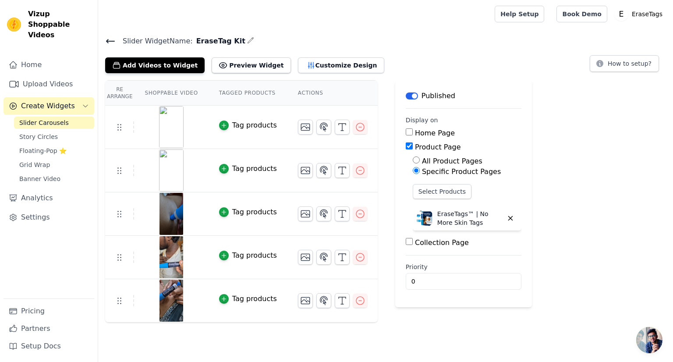
click at [165, 214] on img at bounding box center [171, 214] width 25 height 42
click at [167, 298] on img at bounding box center [171, 301] width 25 height 42
click at [154, 67] on button "Add Videos to Widget" at bounding box center [155, 65] width 100 height 16
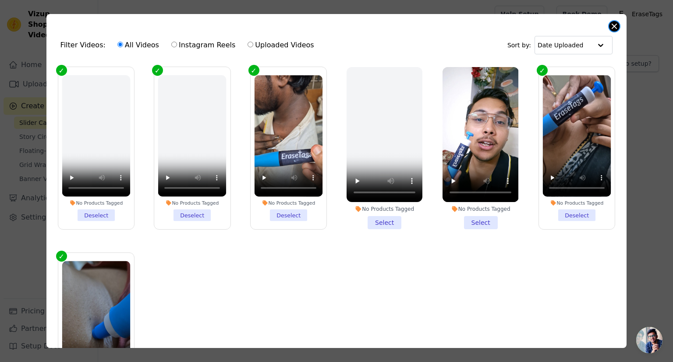
click at [615, 30] on button "Close modal" at bounding box center [614, 26] width 11 height 11
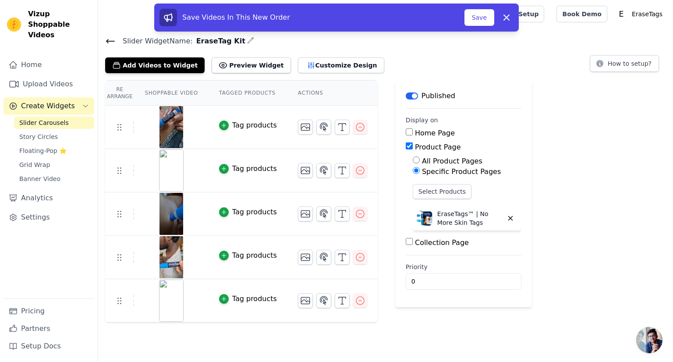
click at [168, 127] on img at bounding box center [171, 127] width 25 height 42
click at [142, 58] on button "Add Videos to Widget" at bounding box center [155, 65] width 100 height 16
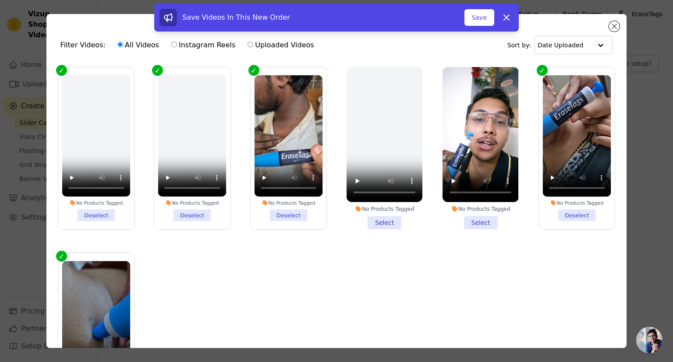
click at [616, 28] on div "Save Videos In This New Order Save Dismiss" at bounding box center [336, 20] width 673 height 32
click at [610, 31] on div "Save Videos In This New Order Save Dismiss" at bounding box center [336, 20] width 673 height 32
click at [476, 18] on button "Save" at bounding box center [480, 17] width 30 height 17
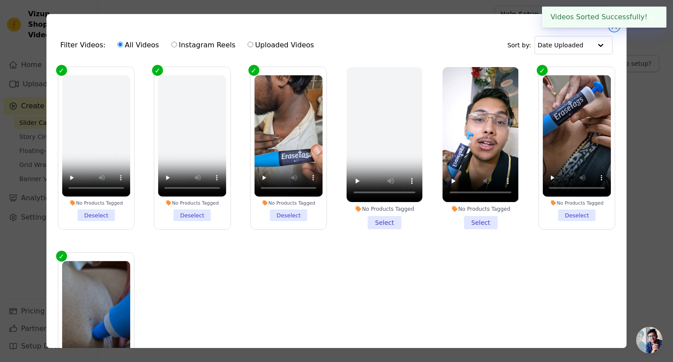
click at [615, 29] on button "Close modal" at bounding box center [614, 26] width 11 height 11
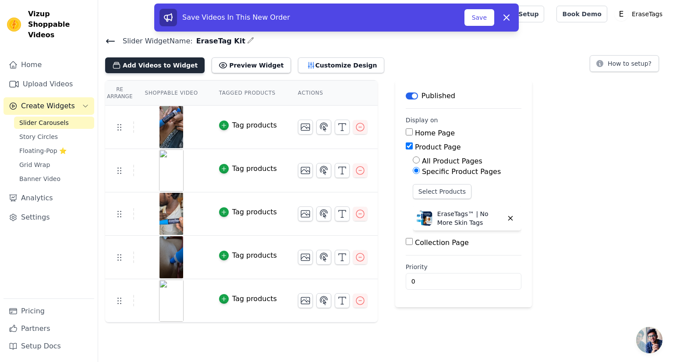
click at [150, 63] on button "Add Videos to Widget" at bounding box center [155, 65] width 100 height 16
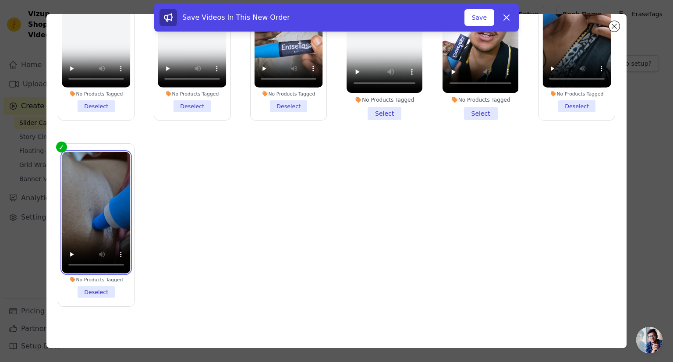
scroll to position [36, 0]
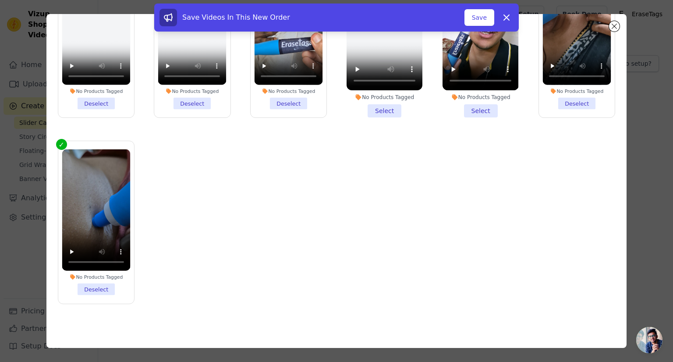
click at [95, 285] on li "No Products Tagged Deselect" at bounding box center [96, 223] width 68 height 146
click at [0, 0] on input "No Products Tagged Deselect" at bounding box center [0, 0] width 0 height 0
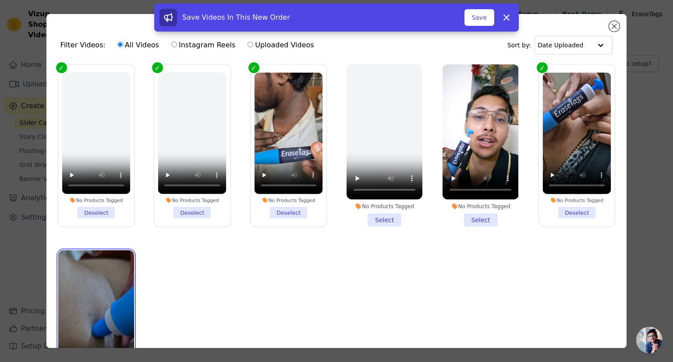
scroll to position [0, 0]
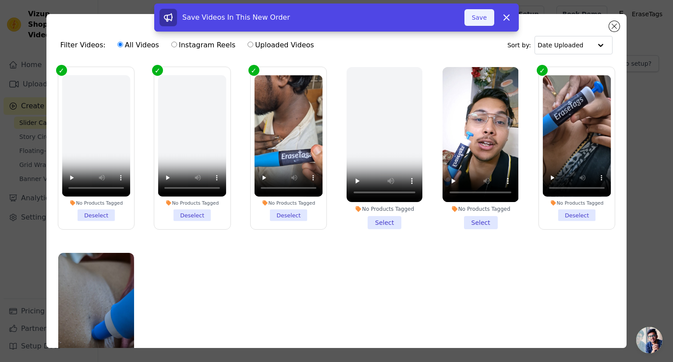
click at [479, 20] on button "Save" at bounding box center [480, 17] width 30 height 17
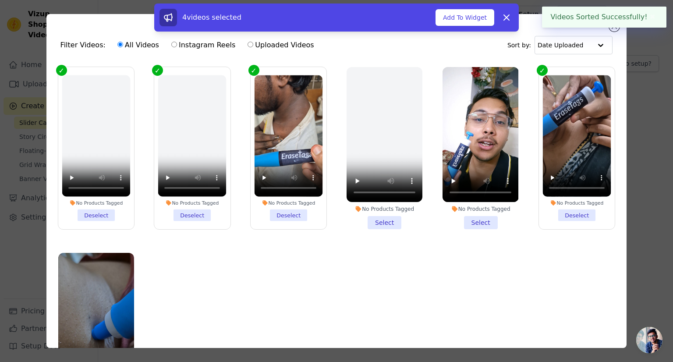
click at [613, 27] on div "Videos Sorted Successfully! ✖" at bounding box center [604, 17] width 125 height 21
click at [616, 34] on div "4 videos selected Add To Widget Dismiss" at bounding box center [336, 20] width 673 height 32
click at [614, 28] on div "4 videos selected Add To Widget Dismiss" at bounding box center [336, 20] width 673 height 32
click at [654, 16] on button "✖" at bounding box center [653, 17] width 10 height 11
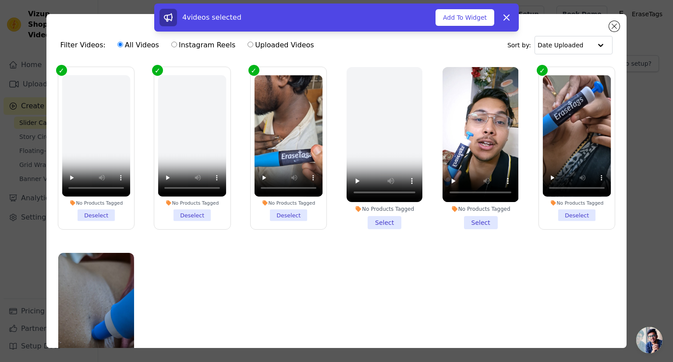
click at [612, 27] on div "4 videos selected Add To Widget Dismiss" at bounding box center [336, 20] width 673 height 32
click at [618, 28] on div "4 videos selected Add To Widget Dismiss" at bounding box center [336, 20] width 673 height 32
click at [615, 27] on div "4 videos selected Add To Widget Dismiss" at bounding box center [336, 20] width 673 height 32
click at [9, 51] on div "Filter Videos: All Videos Instagram Reels Uploaded Videos Sort by: Date Uploade…" at bounding box center [336, 181] width 673 height 362
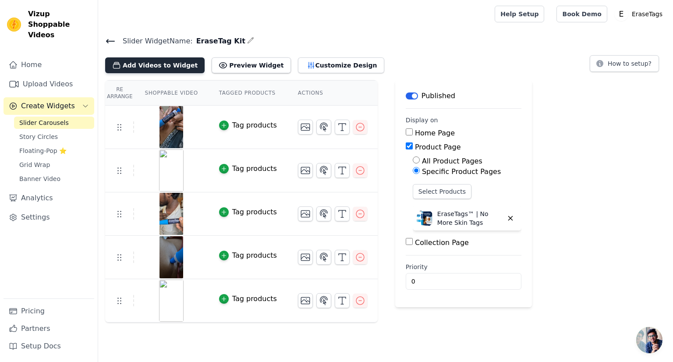
click at [156, 69] on button "Add Videos to Widget" at bounding box center [155, 65] width 100 height 16
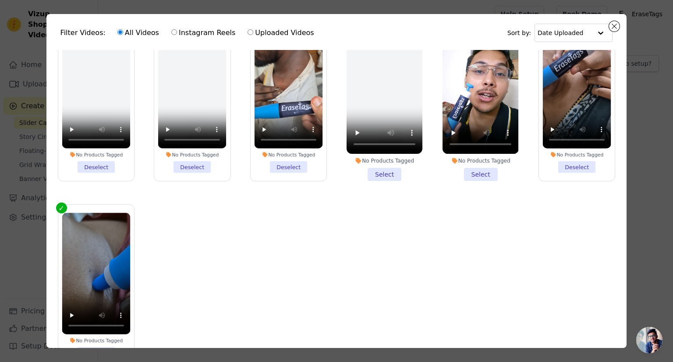
scroll to position [44, 0]
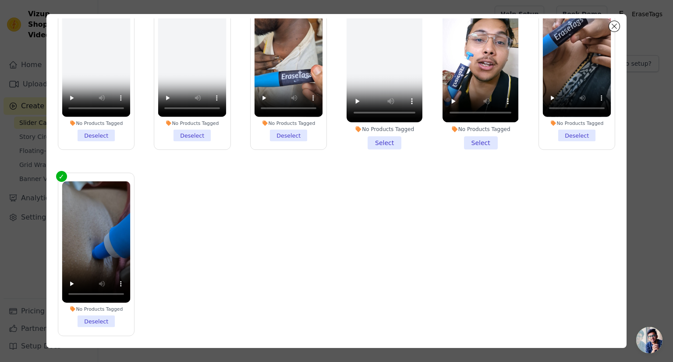
click at [98, 314] on li "No Products Tagged Deselect" at bounding box center [96, 255] width 68 height 146
click at [0, 0] on input "No Products Tagged Deselect" at bounding box center [0, 0] width 0 height 0
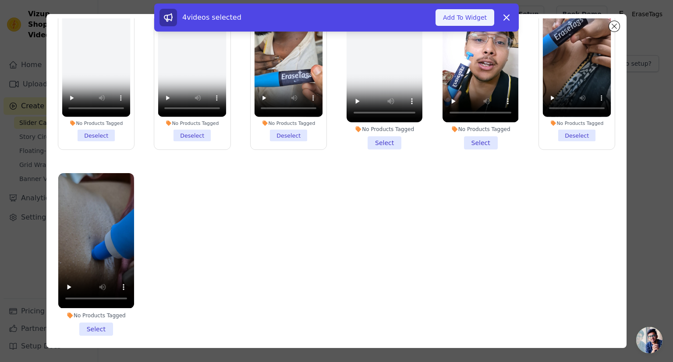
click at [455, 16] on button "Add To Widget" at bounding box center [465, 17] width 59 height 17
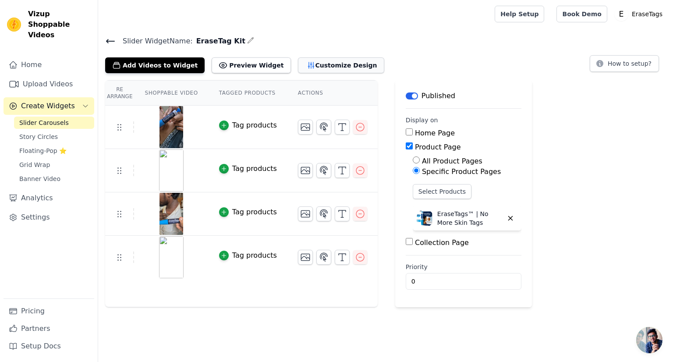
click at [305, 60] on button "Customize Design" at bounding box center [341, 65] width 86 height 16
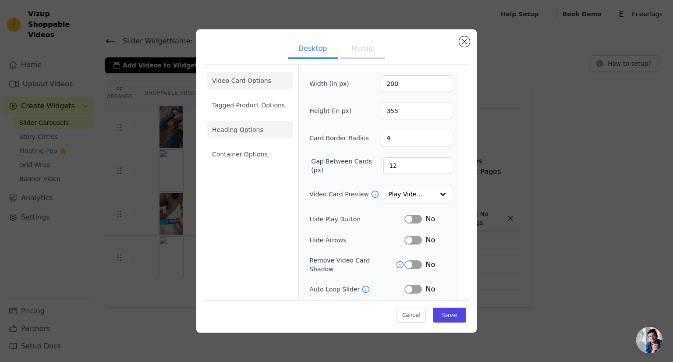
click at [244, 126] on li "Heading Options" at bounding box center [250, 130] width 86 height 18
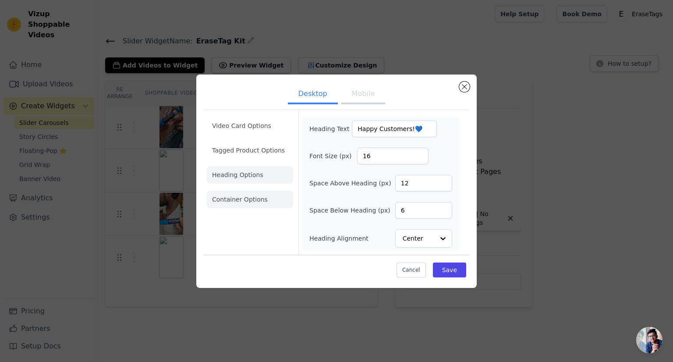
click at [269, 204] on li "Container Options" at bounding box center [250, 200] width 86 height 18
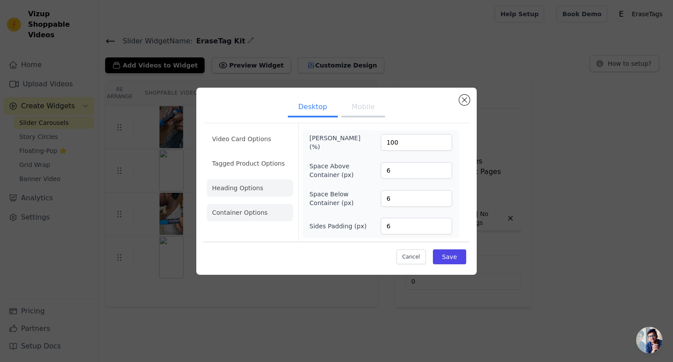
click at [242, 187] on li "Heading Options" at bounding box center [250, 188] width 86 height 18
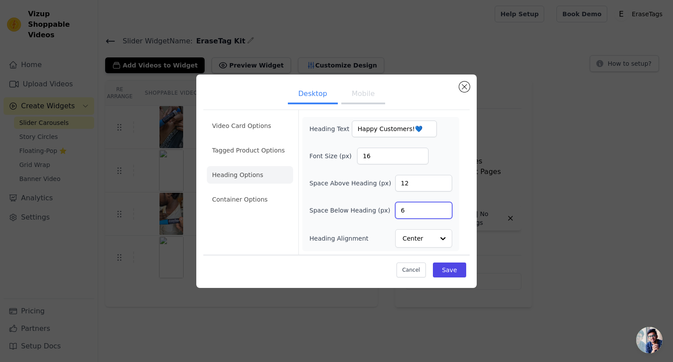
drag, startPoint x: 408, startPoint y: 210, endPoint x: 399, endPoint y: 210, distance: 9.2
click at [399, 210] on input "6" at bounding box center [424, 210] width 57 height 17
type input "10"
click at [444, 264] on button "Save" at bounding box center [449, 270] width 33 height 15
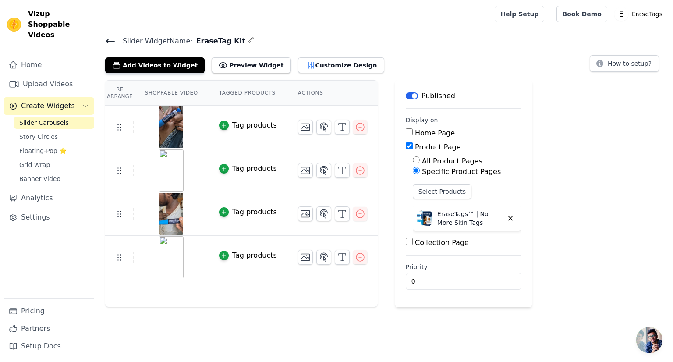
click at [298, 73] on div "Slider Widget Name: EraseTag Kit Add Videos to Widget Preview Widget Customize …" at bounding box center [385, 171] width 575 height 272
click at [298, 69] on button "Customize Design" at bounding box center [341, 65] width 86 height 16
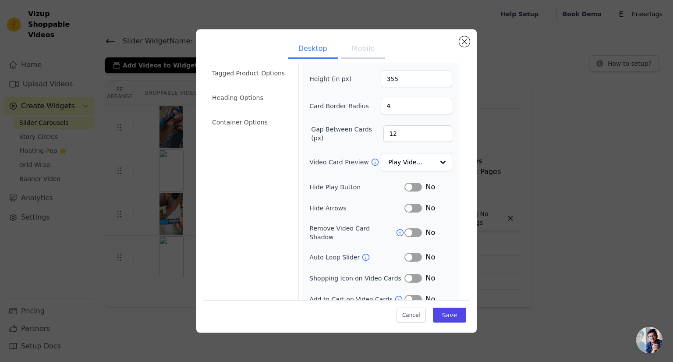
scroll to position [35, 0]
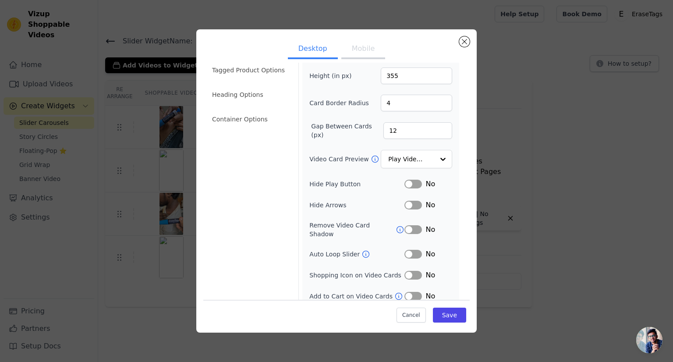
click at [407, 250] on button "Label" at bounding box center [414, 254] width 18 height 9
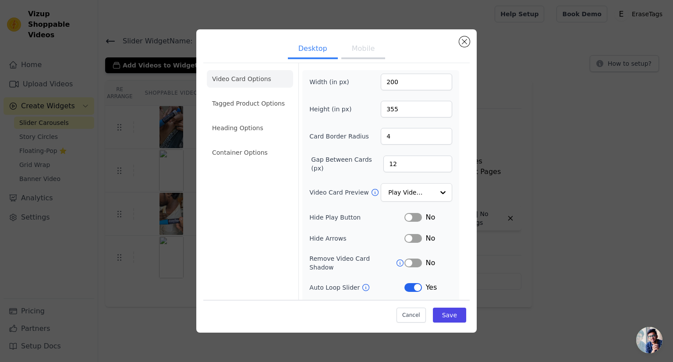
scroll to position [0, 0]
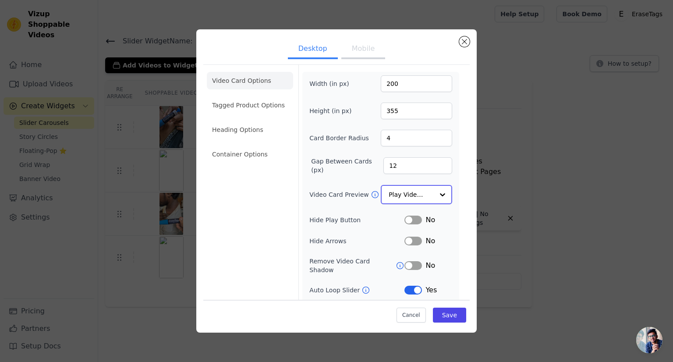
click at [401, 191] on input "Video Card Preview" at bounding box center [411, 195] width 45 height 18
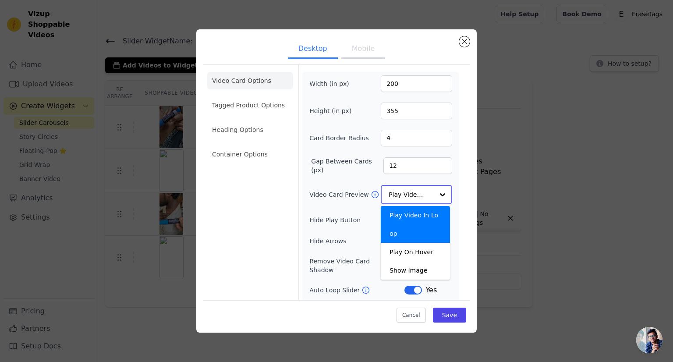
click at [401, 191] on input "Video Card Preview" at bounding box center [411, 195] width 45 height 18
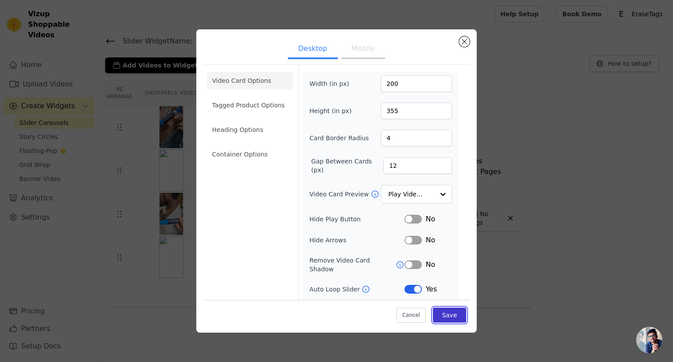
click at [448, 317] on button "Save" at bounding box center [449, 314] width 33 height 15
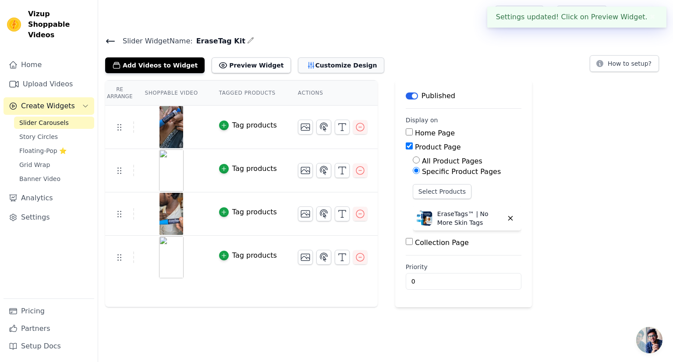
click at [305, 62] on button "Customize Design" at bounding box center [341, 65] width 86 height 16
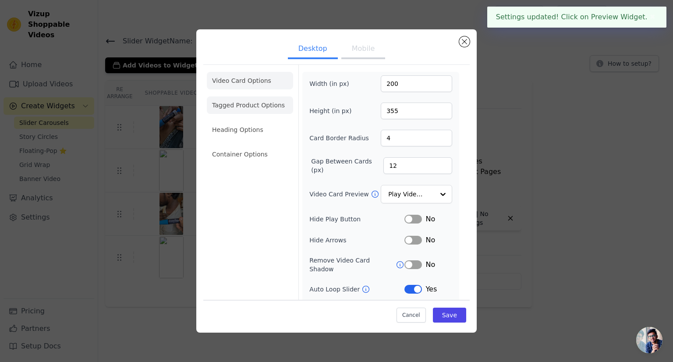
click at [232, 107] on li "Tagged Product Options" at bounding box center [250, 105] width 86 height 18
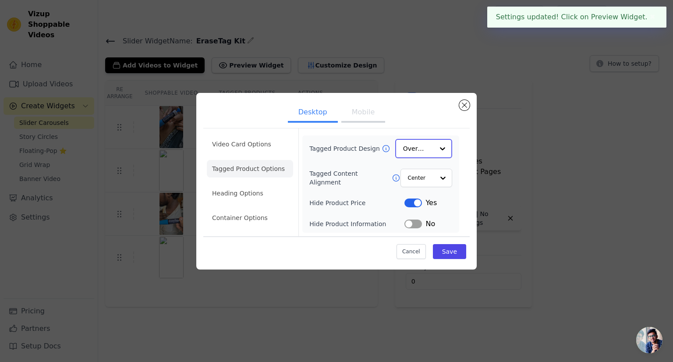
click at [421, 149] on input "Tagged Product Design" at bounding box center [418, 149] width 31 height 18
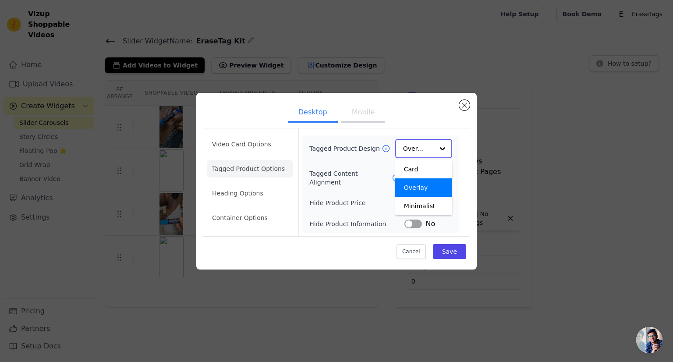
click at [421, 149] on input "Tagged Product Design" at bounding box center [418, 149] width 31 height 18
click at [426, 178] on input "Tagged Content Alignment" at bounding box center [421, 178] width 26 height 18
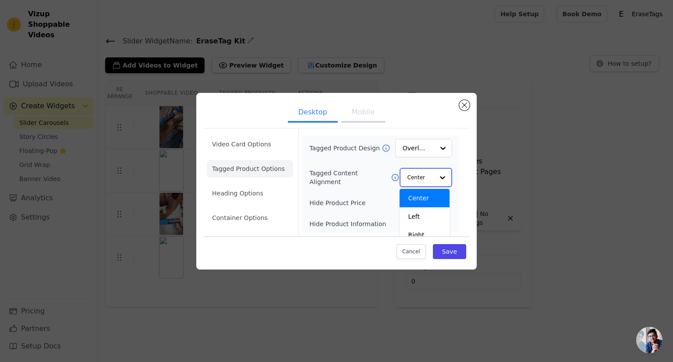
click at [426, 178] on input "Tagged Content Alignment" at bounding box center [421, 178] width 26 height 18
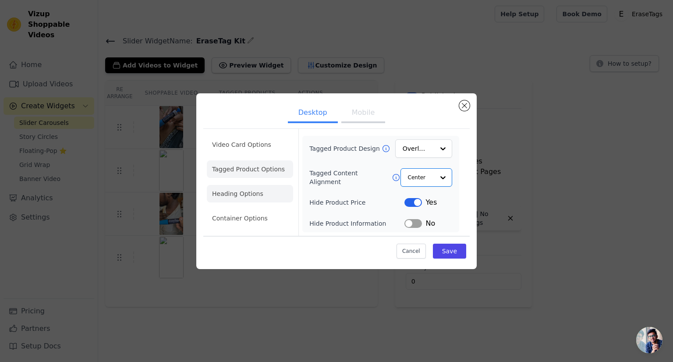
click at [245, 194] on li "Heading Options" at bounding box center [250, 194] width 86 height 18
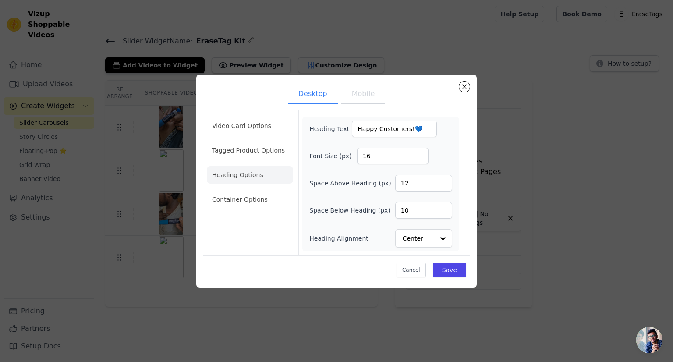
click at [268, 203] on li "Container Options" at bounding box center [250, 200] width 86 height 18
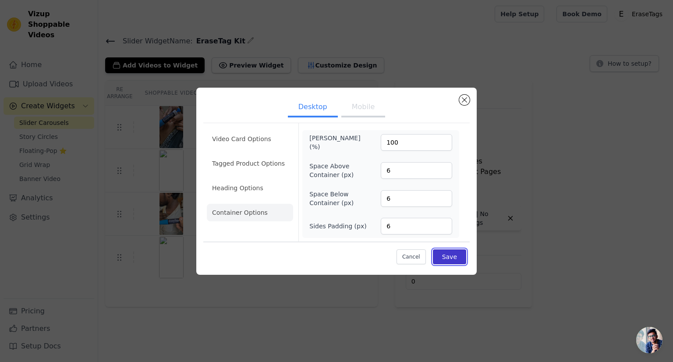
click at [451, 258] on button "Save" at bounding box center [449, 256] width 33 height 15
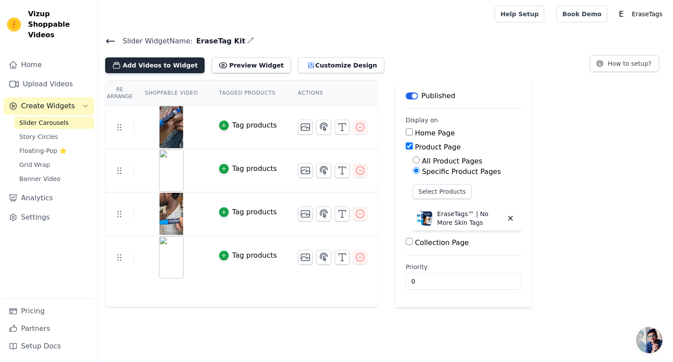
click at [138, 67] on button "Add Videos to Widget" at bounding box center [155, 65] width 100 height 16
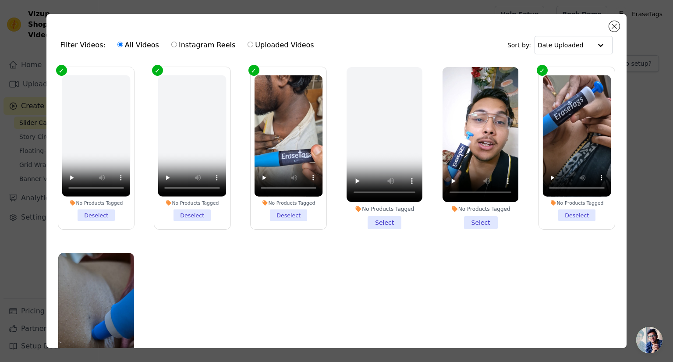
click at [470, 216] on li "No Products Tagged Select" at bounding box center [481, 148] width 76 height 162
click at [0, 0] on input "No Products Tagged Select" at bounding box center [0, 0] width 0 height 0
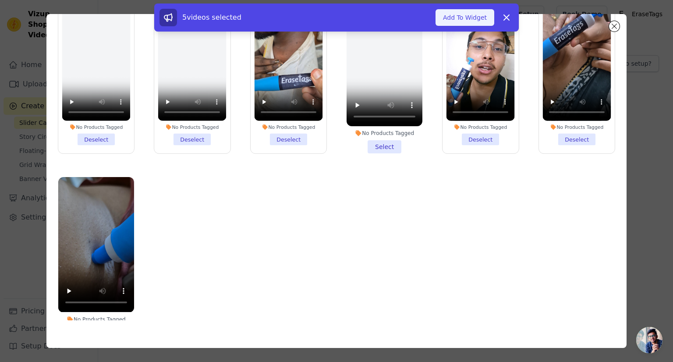
click at [456, 16] on button "Add To Widget" at bounding box center [465, 17] width 59 height 17
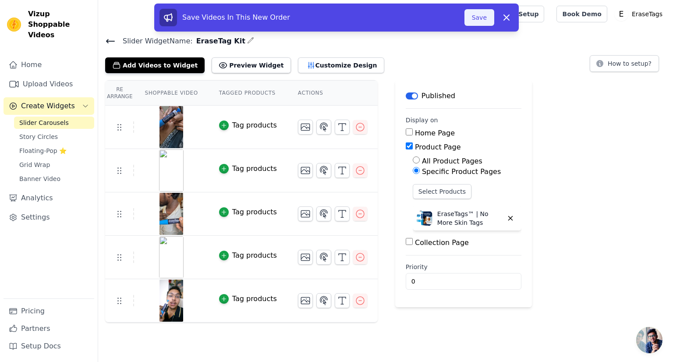
click at [481, 16] on button "Save" at bounding box center [480, 17] width 30 height 17
click at [481, 18] on button "Save" at bounding box center [480, 17] width 30 height 17
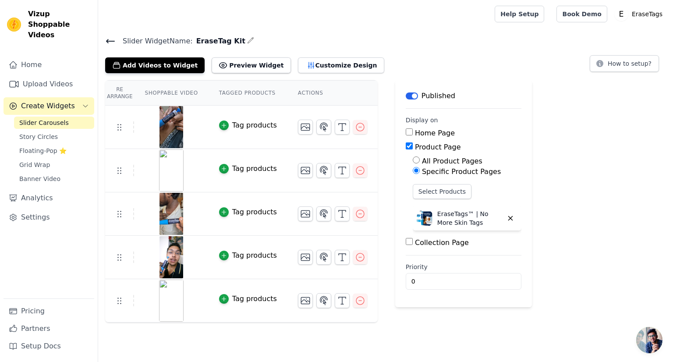
click at [572, 262] on div "Re Arrange Shoppable Video Tagged Products Actions Tag products Tag products Ta…" at bounding box center [385, 201] width 575 height 242
